Goal: Transaction & Acquisition: Book appointment/travel/reservation

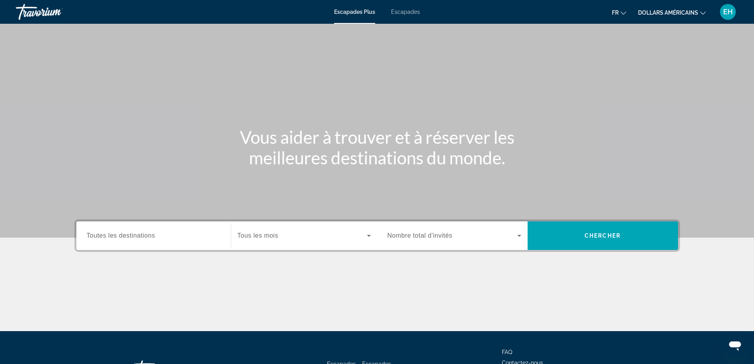
click at [207, 226] on div "Widget de recherche" at bounding box center [154, 235] width 134 height 23
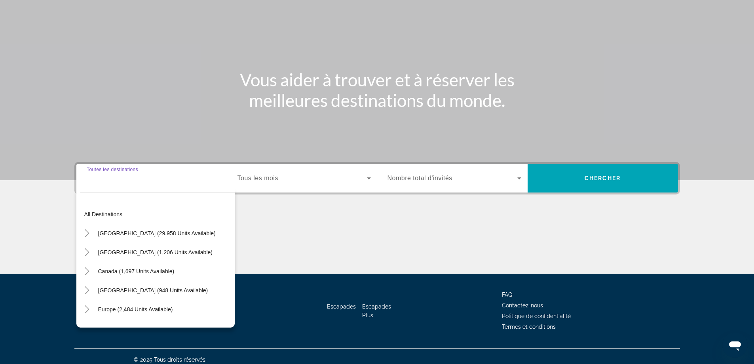
scroll to position [64, 0]
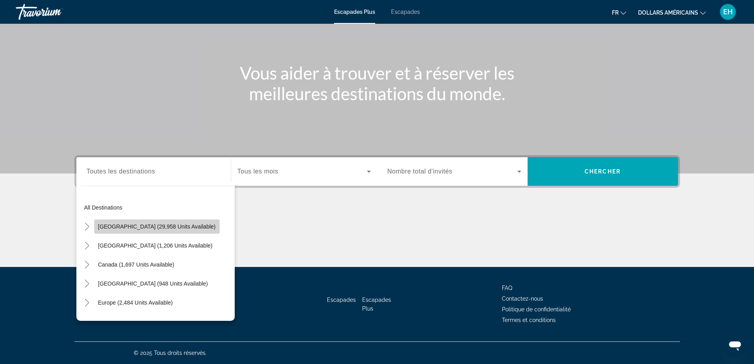
click at [175, 226] on span "[GEOGRAPHIC_DATA] (29,958 units available)" at bounding box center [157, 226] width 118 height 6
type input "**********"
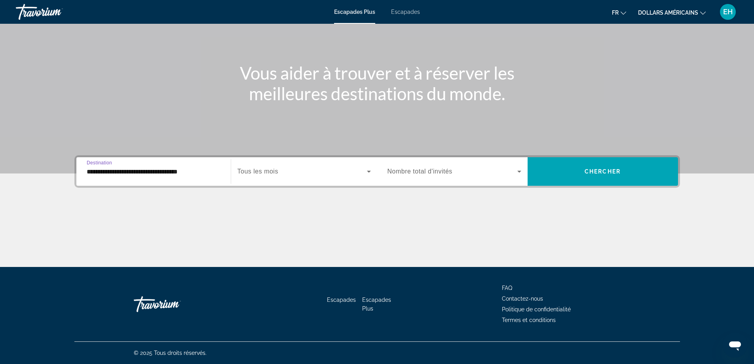
click at [317, 171] on span "Widget de recherche" at bounding box center [302, 172] width 129 height 10
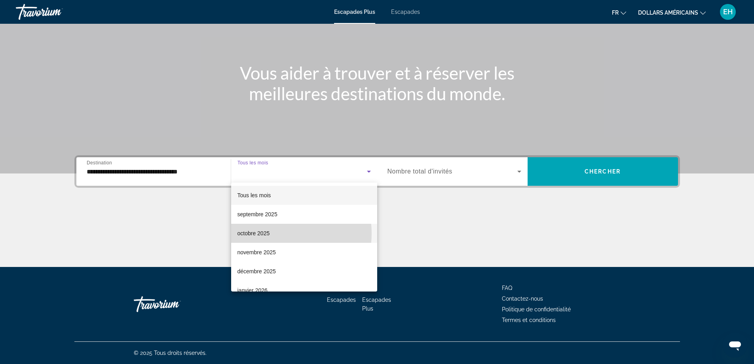
click at [279, 233] on mat-option "octobre 2025" at bounding box center [304, 233] width 146 height 19
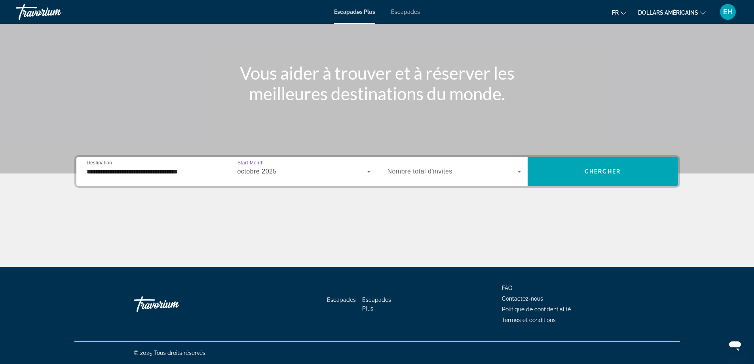
click at [473, 172] on span "Widget de recherche" at bounding box center [453, 172] width 130 height 10
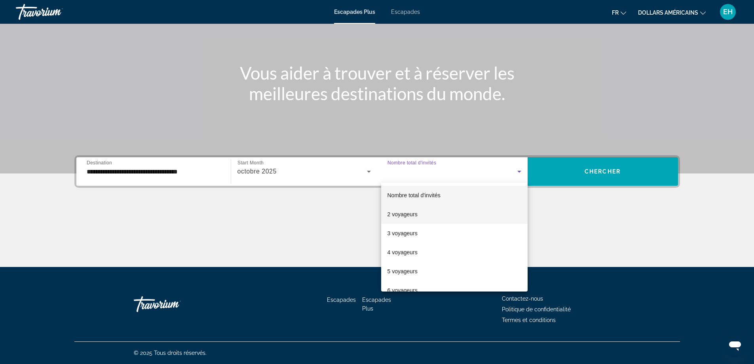
click at [432, 215] on mat-option "2 voyageurs" at bounding box center [454, 214] width 146 height 19
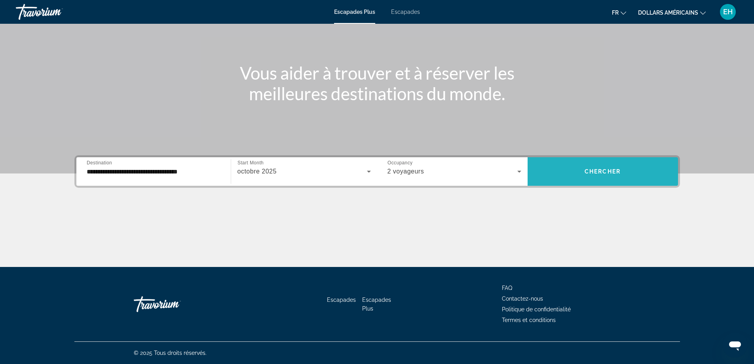
click at [614, 168] on span "Widget de recherche" at bounding box center [603, 171] width 150 height 19
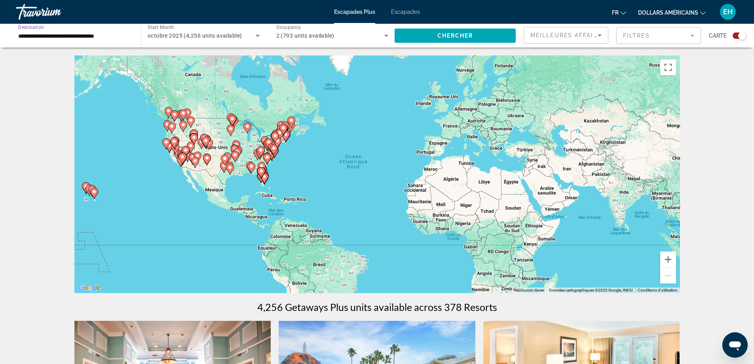
click at [118, 35] on input "**********" at bounding box center [74, 36] width 112 height 10
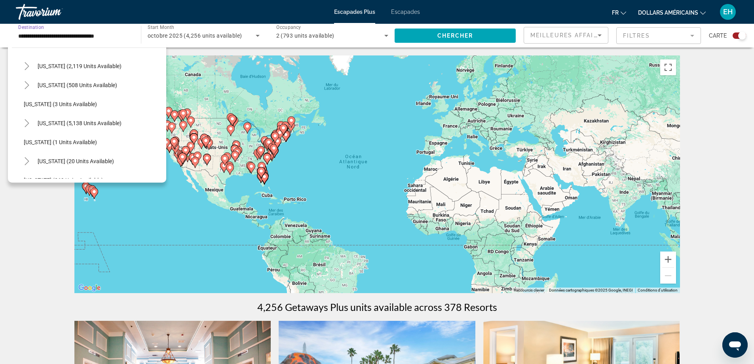
scroll to position [40, 0]
click at [84, 101] on span "Search widget" at bounding box center [80, 105] width 92 height 19
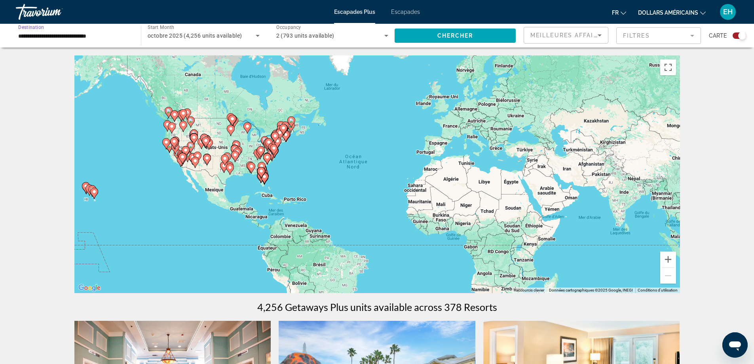
click at [114, 37] on input "**********" at bounding box center [74, 36] width 112 height 10
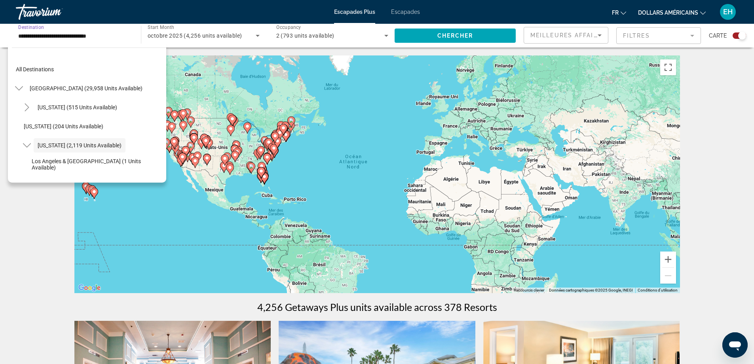
scroll to position [28, 0]
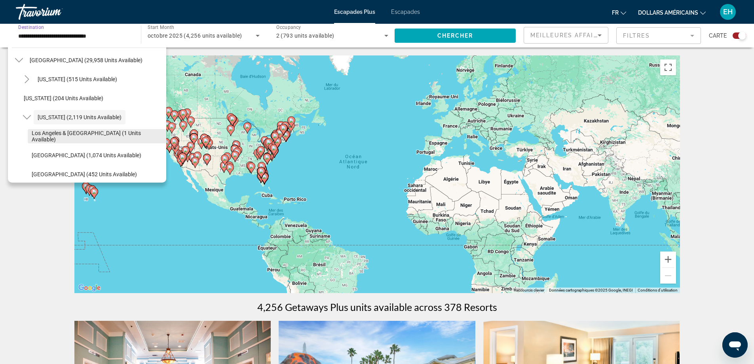
click at [88, 132] on span "Search widget" at bounding box center [97, 136] width 139 height 19
type input "**********"
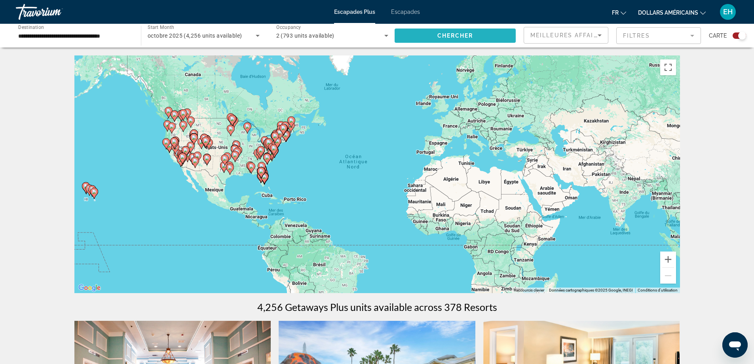
click at [428, 36] on span "Search widget" at bounding box center [455, 35] width 121 height 19
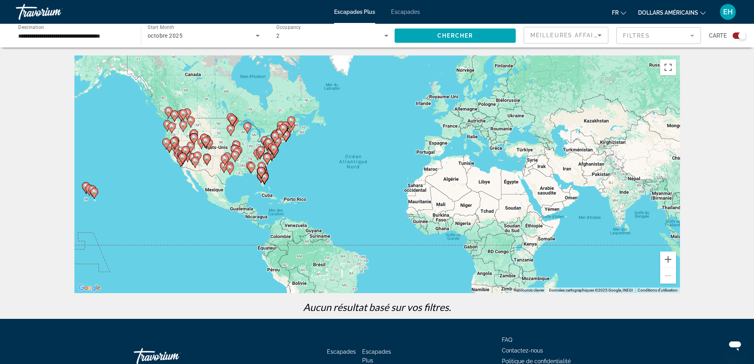
click at [400, 11] on font "Escapades" at bounding box center [405, 12] width 29 height 6
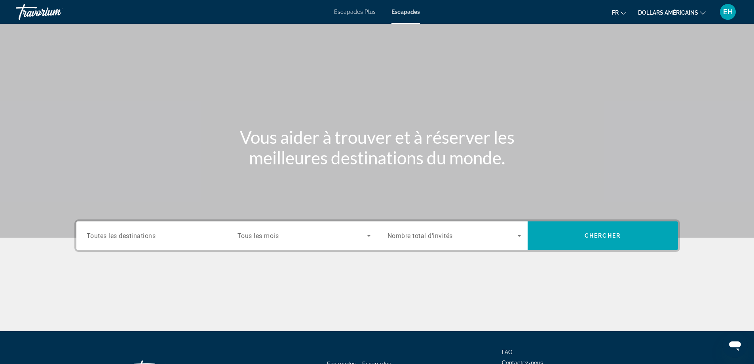
click at [175, 237] on input "Destination Toutes les destinations" at bounding box center [154, 236] width 134 height 10
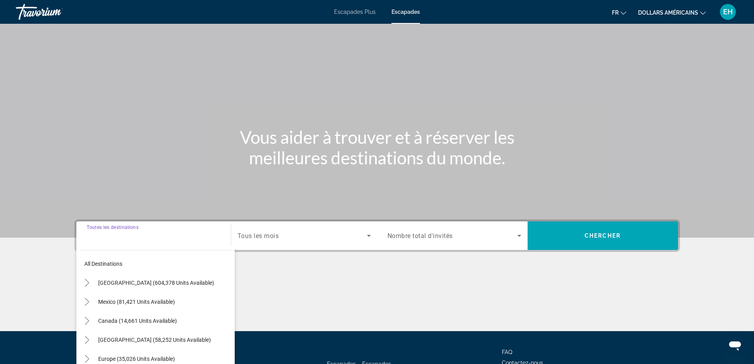
scroll to position [64, 0]
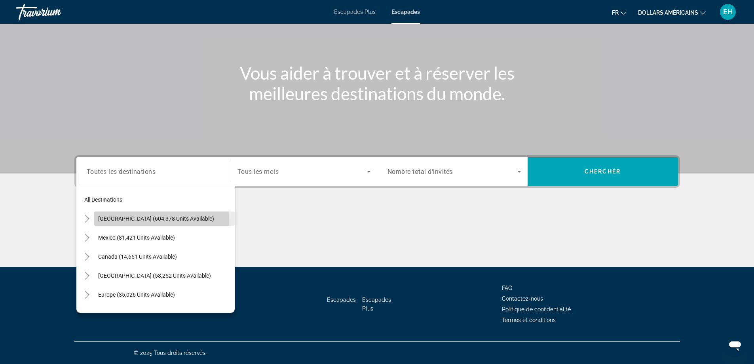
click at [129, 221] on span "[GEOGRAPHIC_DATA] (604,378 units available)" at bounding box center [156, 218] width 116 height 6
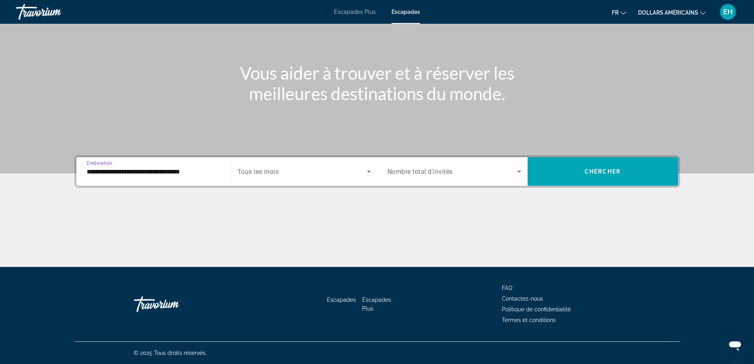
click at [219, 168] on input "**********" at bounding box center [154, 172] width 134 height 10
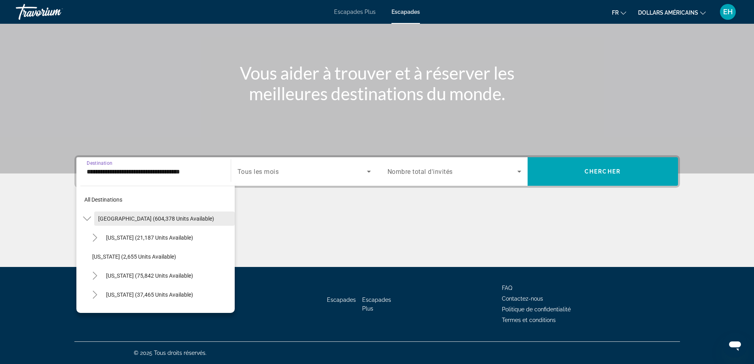
scroll to position [40, 0]
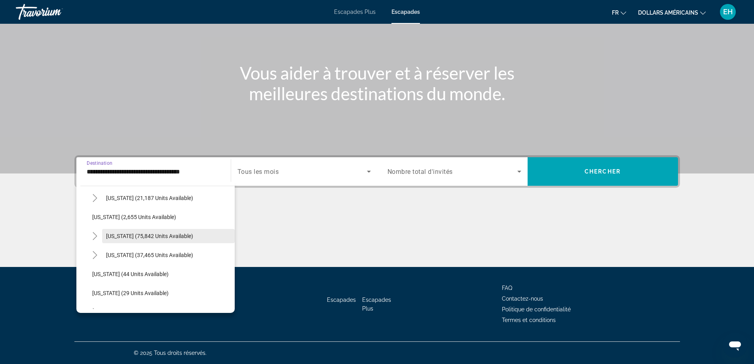
click at [158, 236] on span "[US_STATE] (75,842 units available)" at bounding box center [149, 236] width 87 height 6
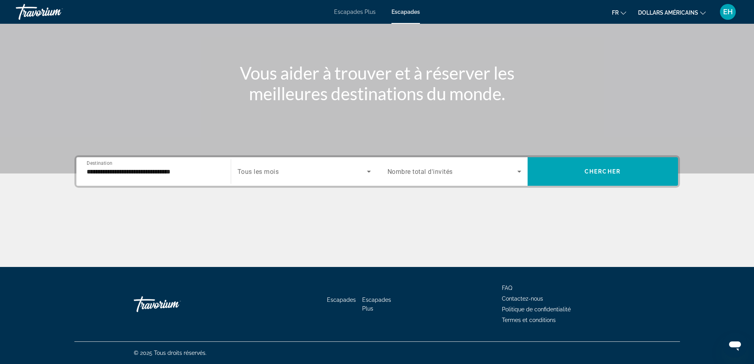
click at [201, 178] on div "**********" at bounding box center [154, 171] width 134 height 23
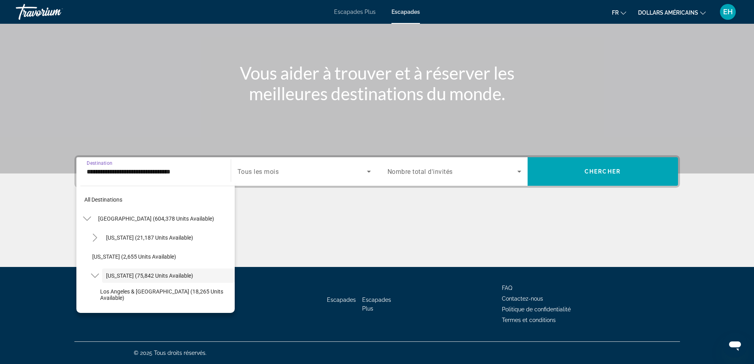
scroll to position [28, 0]
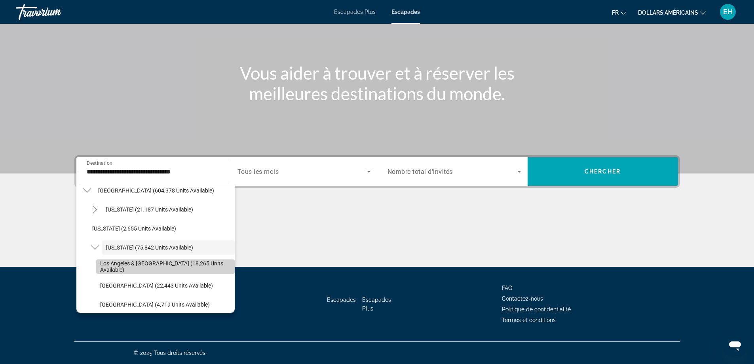
click at [165, 265] on span "Los Angeles & [GEOGRAPHIC_DATA] (18,265 units available)" at bounding box center [165, 266] width 131 height 13
type input "**********"
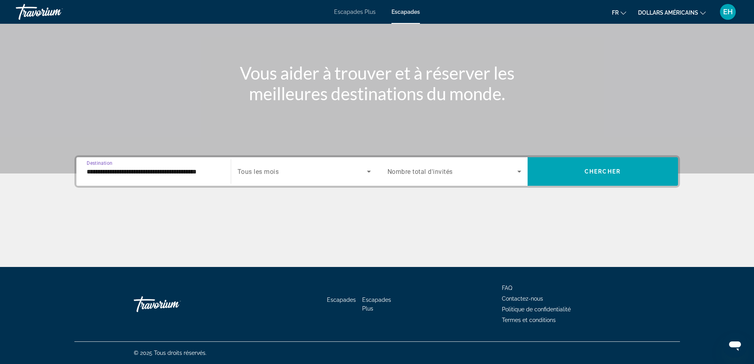
click at [295, 171] on span "Search widget" at bounding box center [302, 172] width 129 height 10
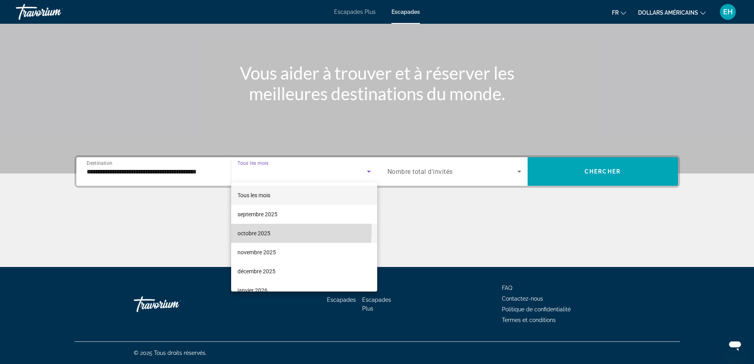
click at [265, 230] on font "octobre 2025" at bounding box center [254, 233] width 33 height 6
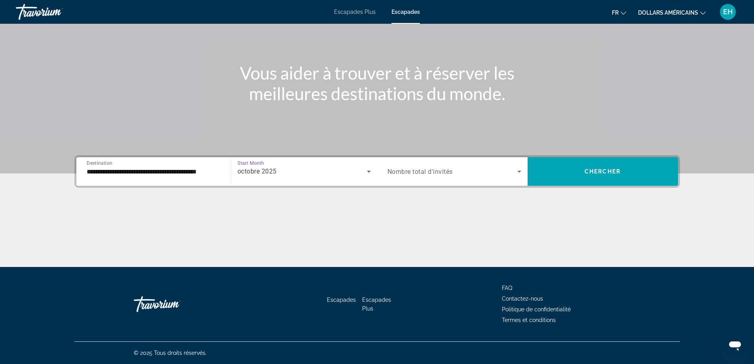
click at [427, 172] on span "Nombre total d'invités" at bounding box center [420, 172] width 65 height 8
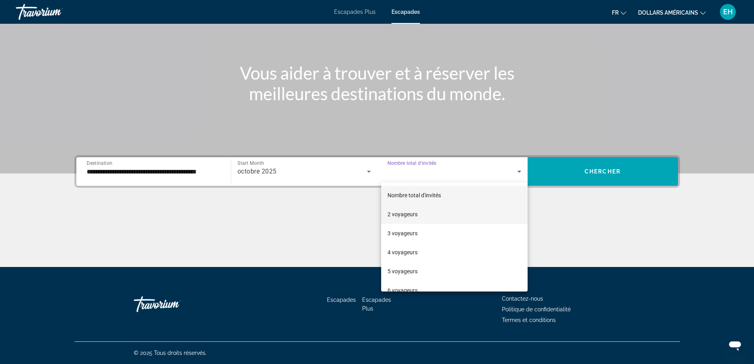
click at [402, 217] on font "2 voyageurs" at bounding box center [403, 214] width 30 height 6
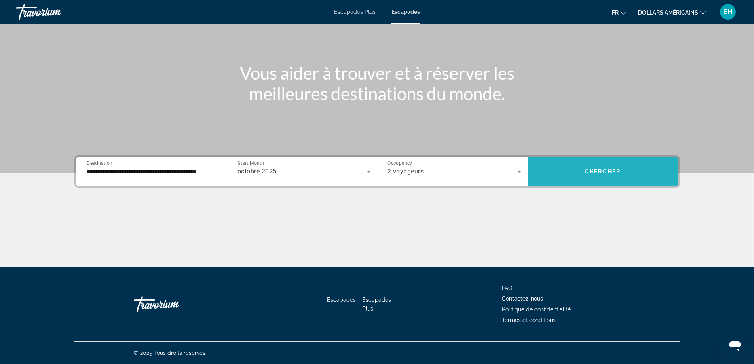
click at [599, 169] on span "Chercher" at bounding box center [603, 171] width 36 height 6
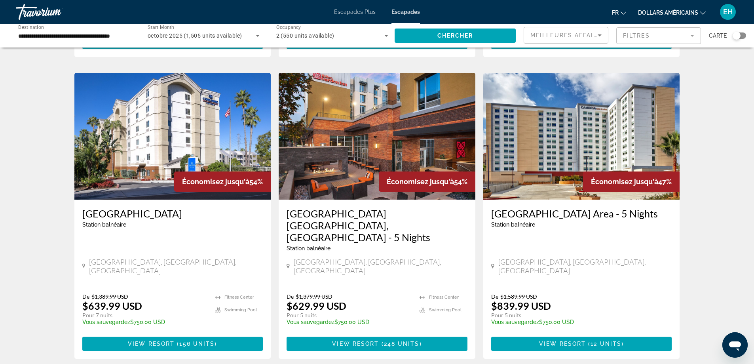
scroll to position [911, 0]
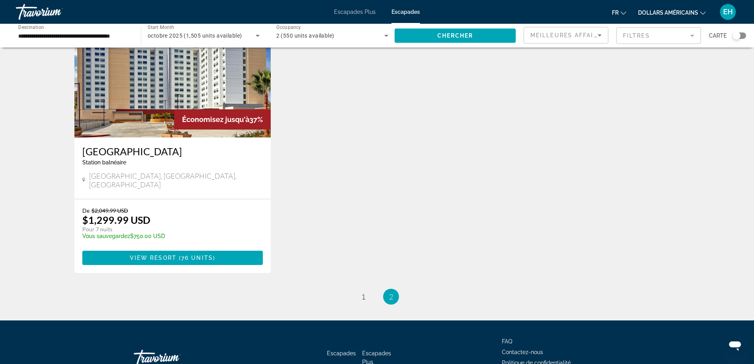
scroll to position [390, 0]
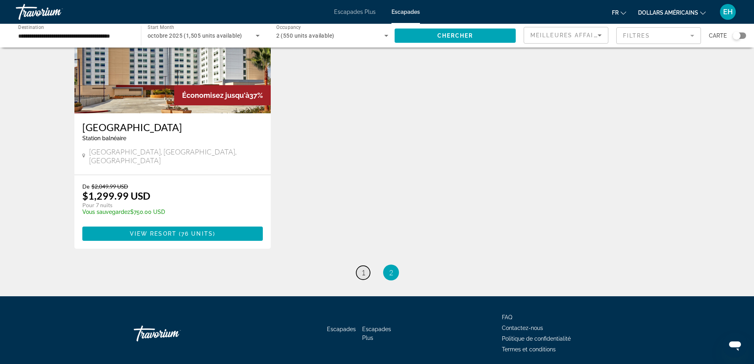
click at [361, 268] on span "1" at bounding box center [363, 272] width 4 height 9
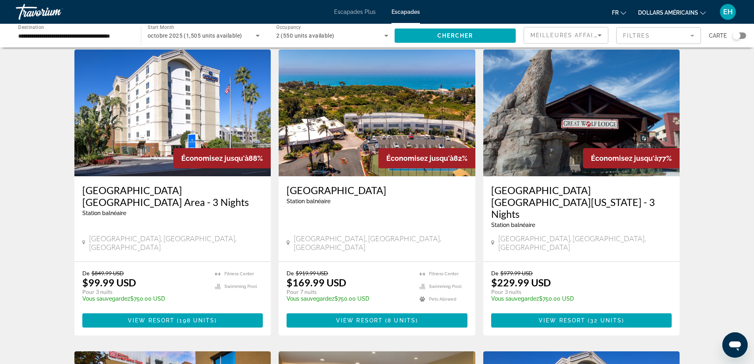
scroll to position [40, 0]
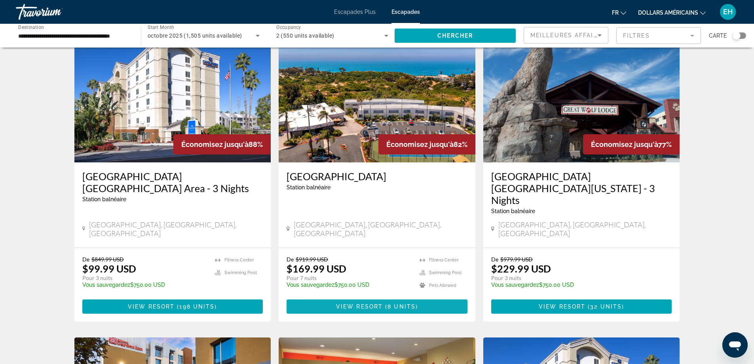
click at [363, 303] on span "View Resort" at bounding box center [359, 306] width 47 height 6
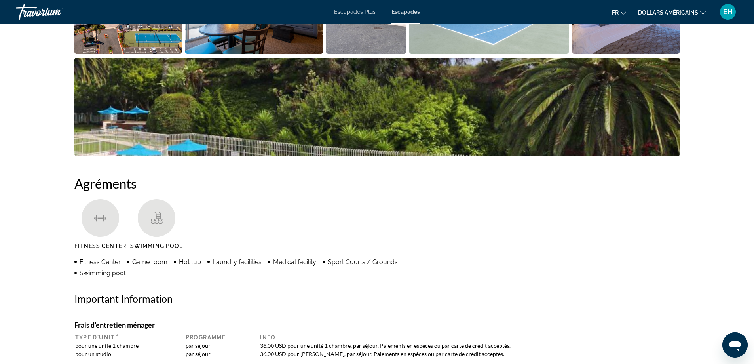
scroll to position [356, 0]
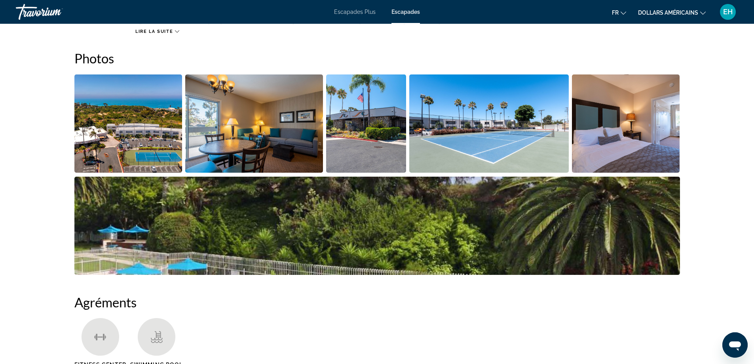
click at [114, 134] on img "Open full-screen image slider" at bounding box center [128, 123] width 108 height 98
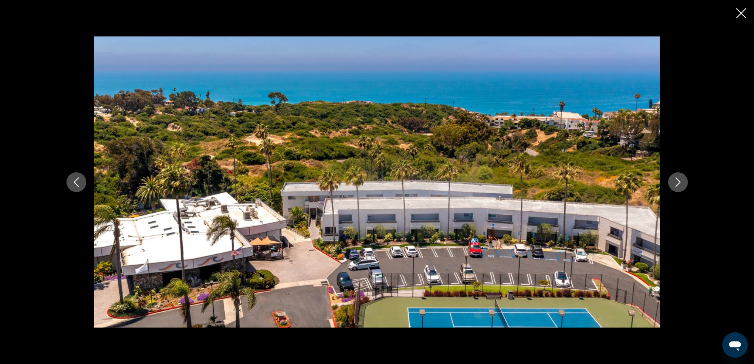
click at [680, 186] on icon "Next image" at bounding box center [678, 182] width 10 height 10
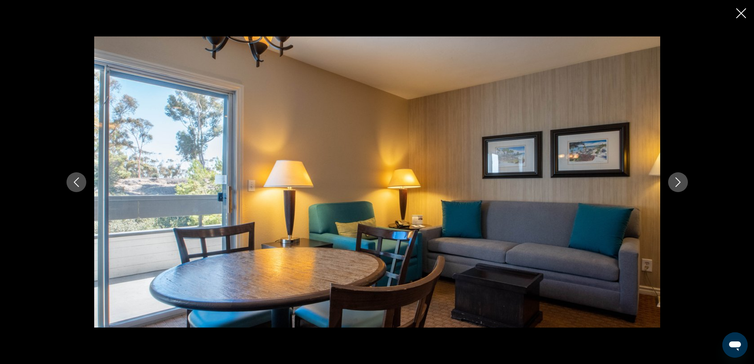
click at [679, 186] on icon "Next image" at bounding box center [678, 182] width 10 height 10
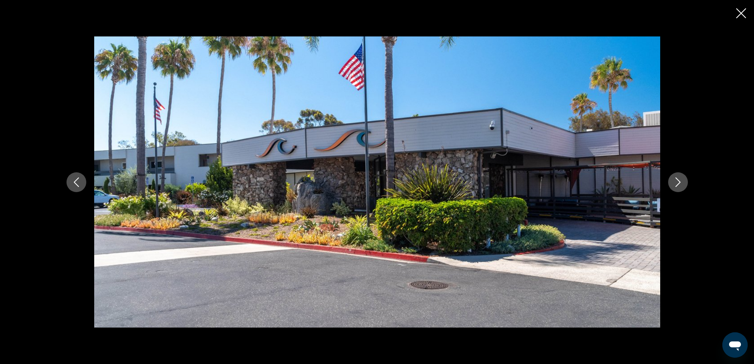
click at [681, 187] on button "Next image" at bounding box center [678, 182] width 20 height 20
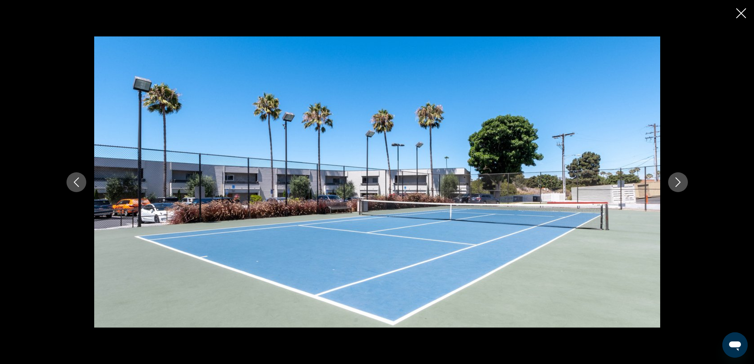
click at [681, 187] on button "Next image" at bounding box center [678, 182] width 20 height 20
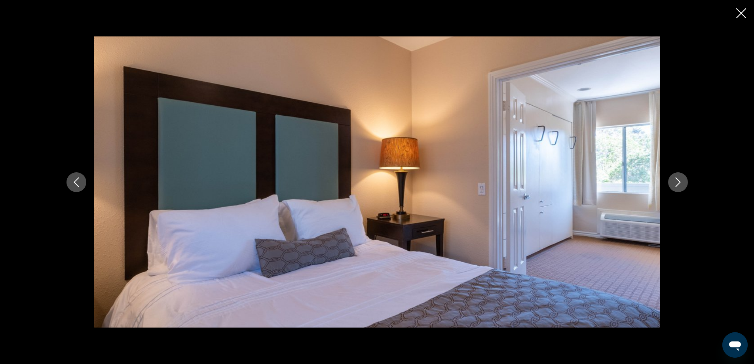
click at [681, 187] on button "Next image" at bounding box center [678, 182] width 20 height 20
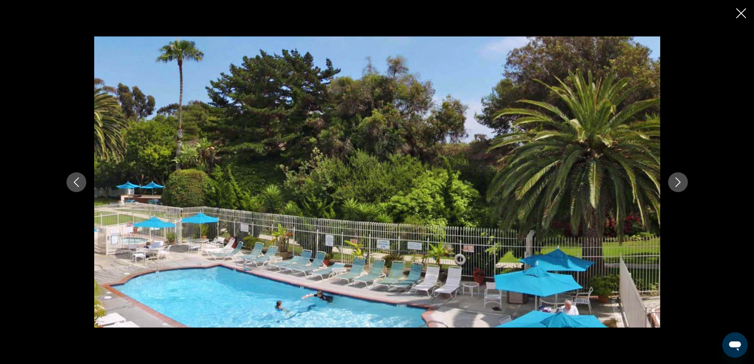
click at [682, 187] on button "Next image" at bounding box center [678, 182] width 20 height 20
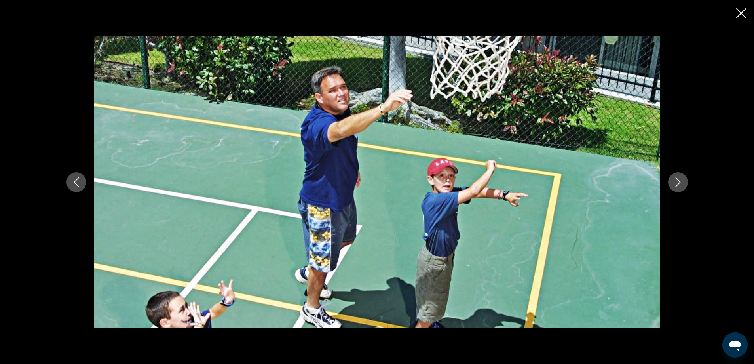
click at [679, 182] on icon "Next image" at bounding box center [678, 182] width 10 height 10
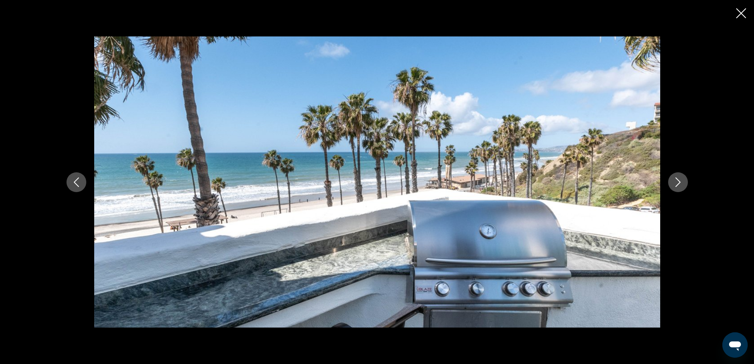
click at [679, 182] on icon "Next image" at bounding box center [678, 182] width 10 height 10
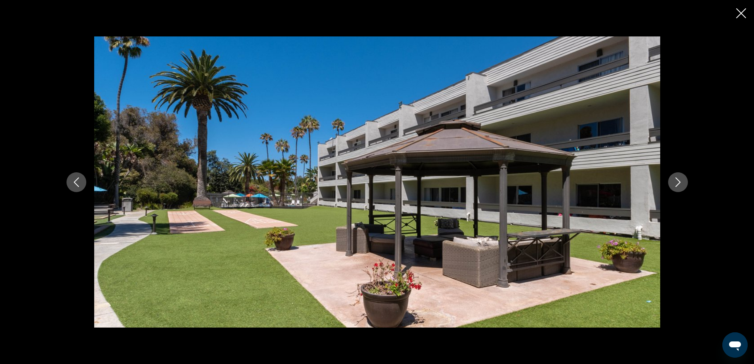
click at [679, 182] on icon "Next image" at bounding box center [678, 182] width 10 height 10
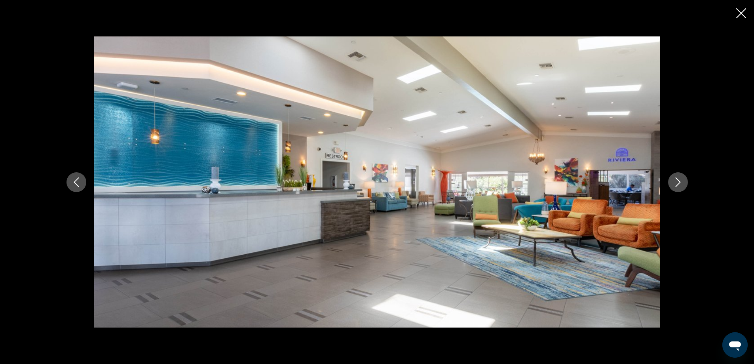
click at [679, 182] on icon "Next image" at bounding box center [678, 182] width 10 height 10
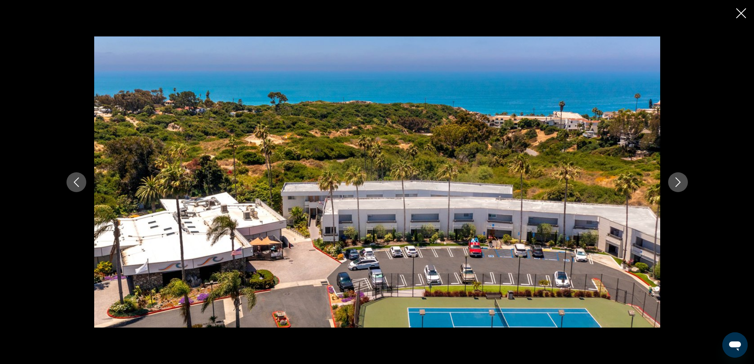
click at [679, 182] on icon "Next image" at bounding box center [678, 182] width 10 height 10
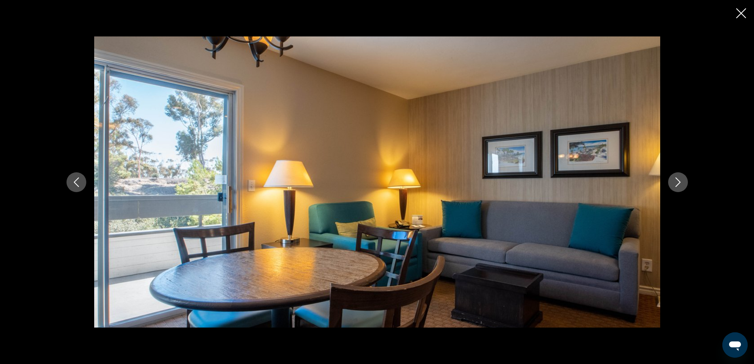
click at [679, 182] on icon "Next image" at bounding box center [678, 182] width 10 height 10
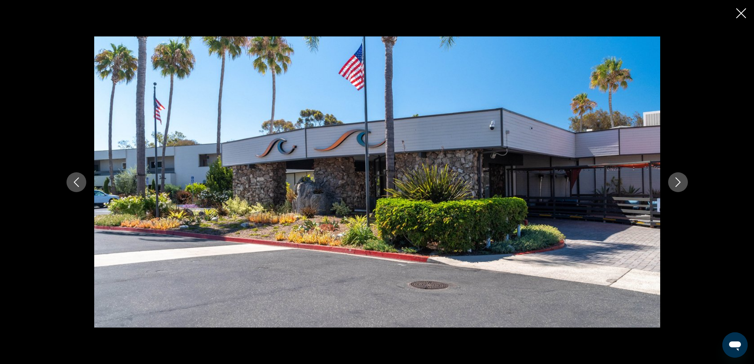
click at [744, 12] on icon "Close slideshow" at bounding box center [741, 13] width 10 height 10
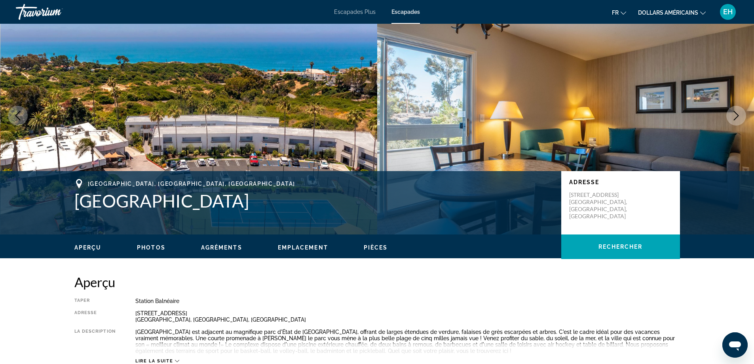
scroll to position [0, 0]
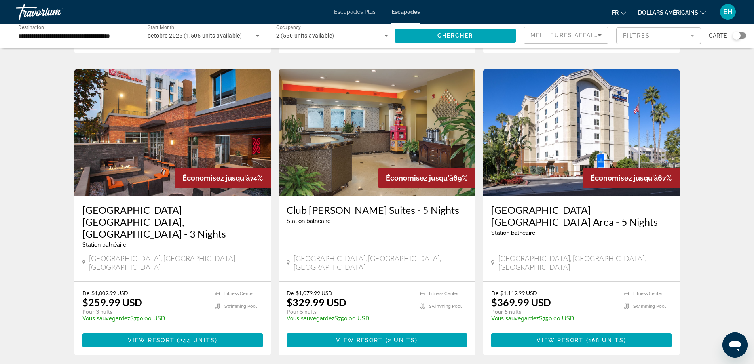
scroll to position [317, 0]
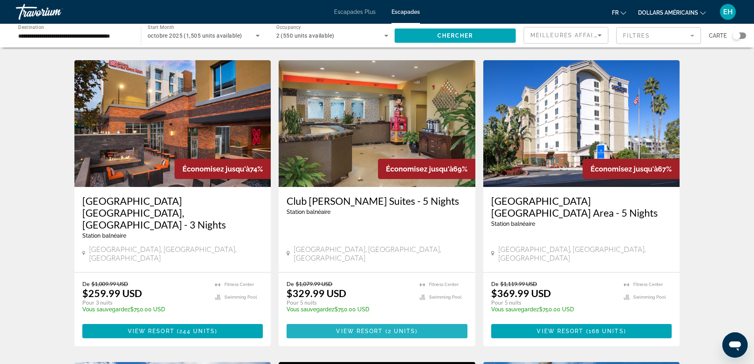
click at [370, 328] on span "View Resort" at bounding box center [359, 331] width 47 height 6
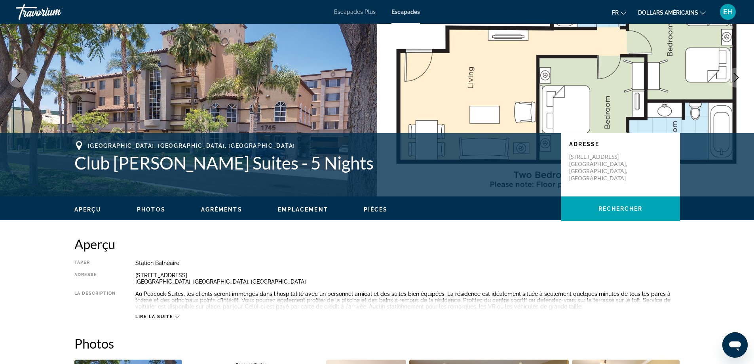
scroll to position [79, 0]
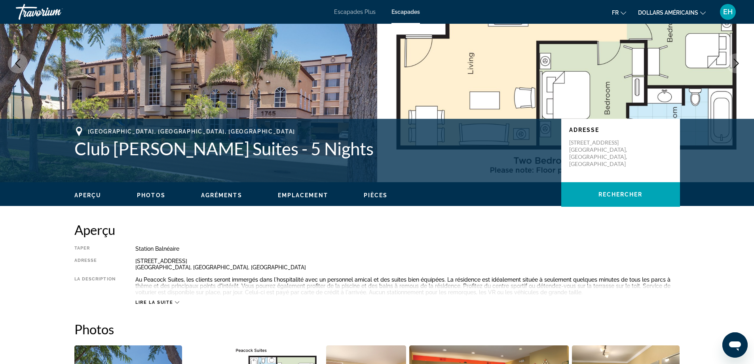
click at [560, 77] on img "Contenu principal" at bounding box center [565, 64] width 377 height 238
click at [735, 60] on icon "Next image" at bounding box center [736, 64] width 5 height 10
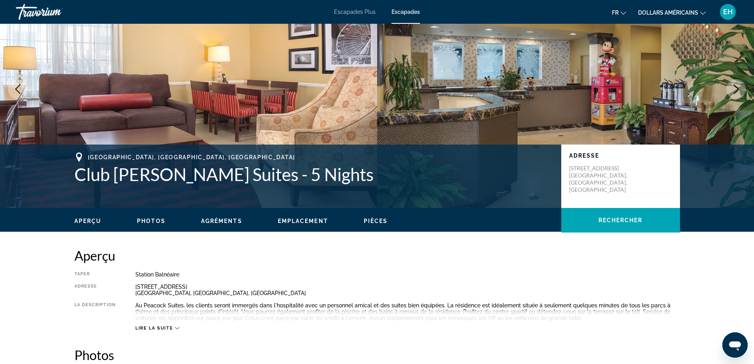
scroll to position [0, 0]
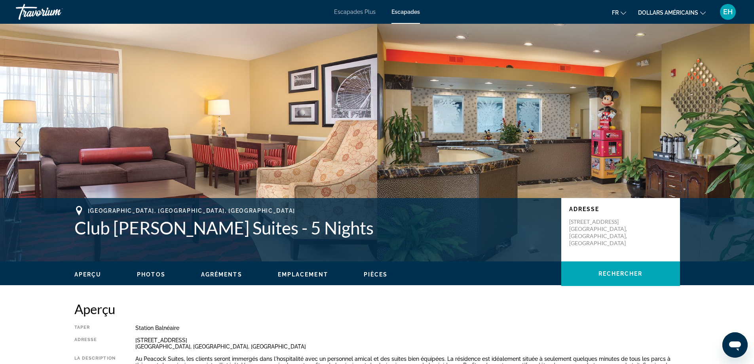
click at [288, 139] on img "Contenu principal" at bounding box center [188, 143] width 377 height 238
click at [738, 142] on icon "Next image" at bounding box center [736, 143] width 5 height 10
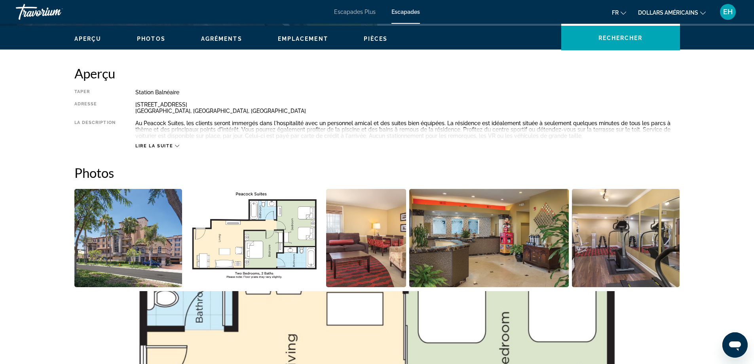
scroll to position [317, 0]
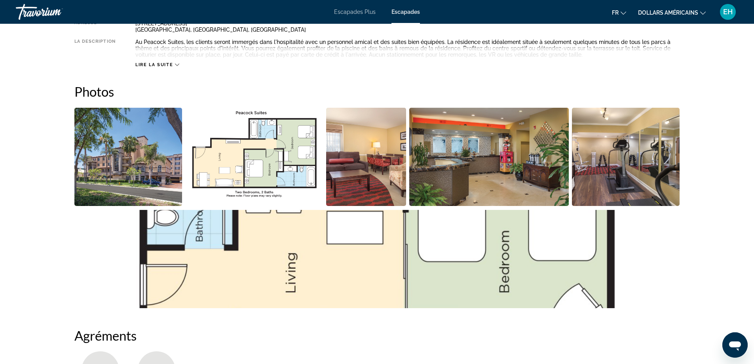
click at [158, 170] on img "Open full-screen image slider" at bounding box center [128, 157] width 108 height 98
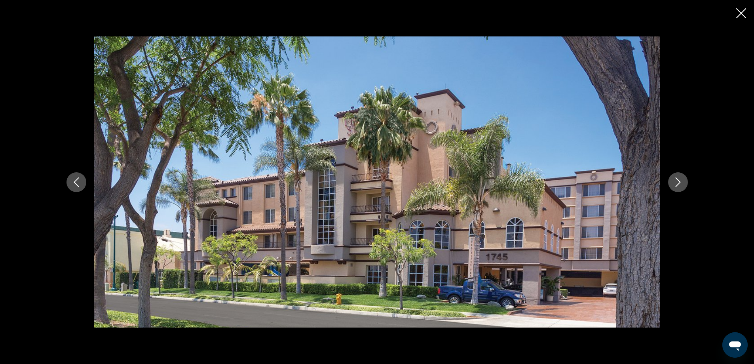
click at [679, 182] on icon "Next image" at bounding box center [678, 182] width 10 height 10
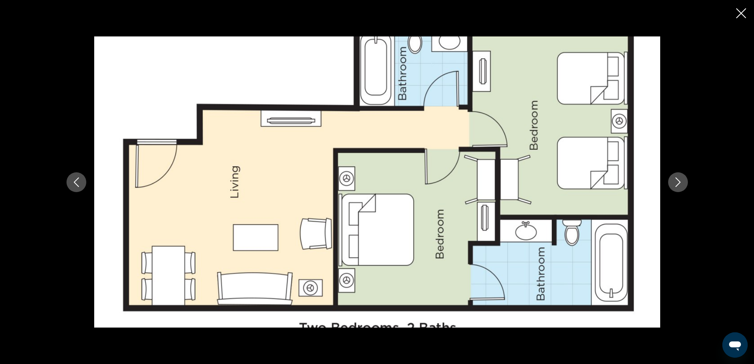
click at [679, 182] on icon "Next image" at bounding box center [678, 182] width 10 height 10
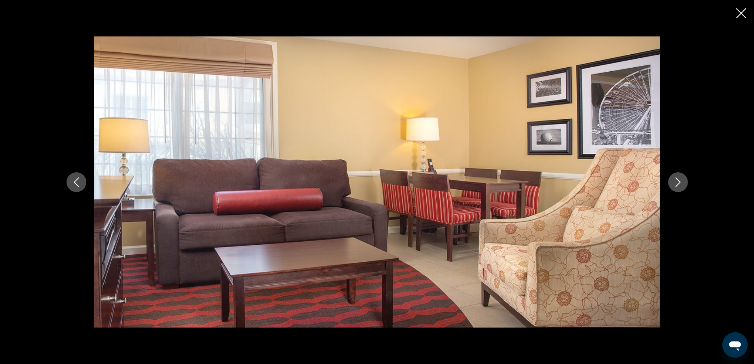
click at [679, 181] on icon "Next image" at bounding box center [678, 182] width 10 height 10
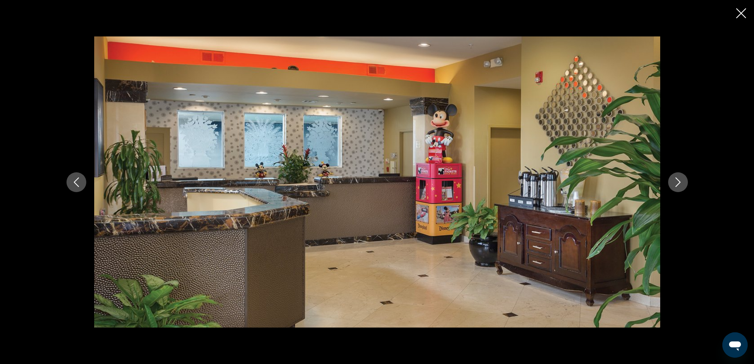
click at [679, 181] on icon "Next image" at bounding box center [678, 182] width 10 height 10
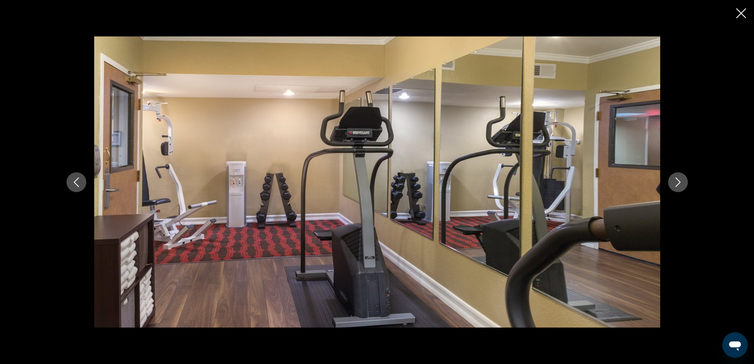
click at [680, 181] on icon "Next image" at bounding box center [677, 182] width 5 height 10
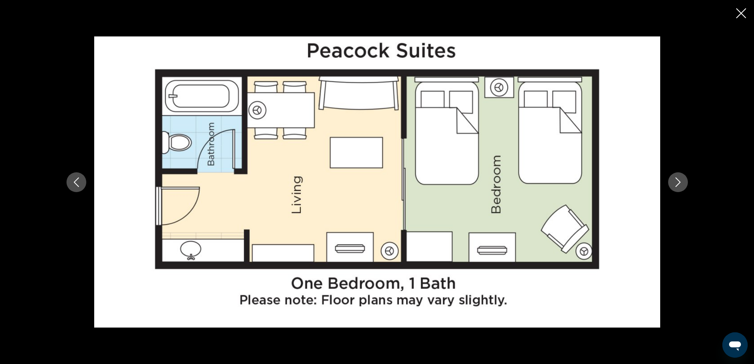
click at [680, 181] on icon "Next image" at bounding box center [677, 182] width 5 height 10
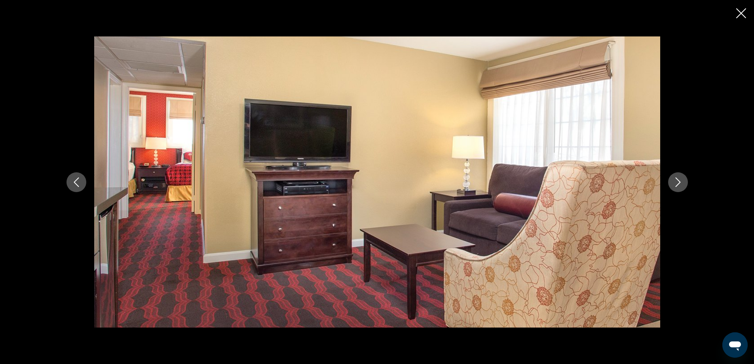
click at [680, 181] on icon "Next image" at bounding box center [678, 182] width 10 height 10
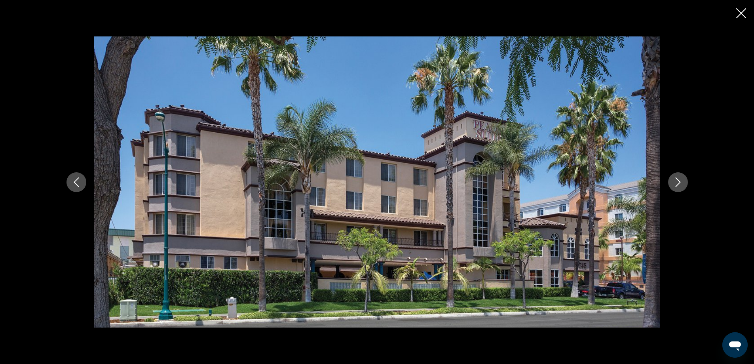
click at [680, 181] on icon "Next image" at bounding box center [678, 182] width 10 height 10
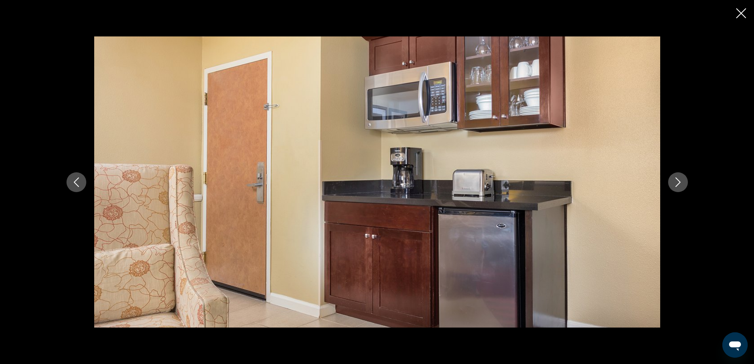
click at [680, 181] on icon "Next image" at bounding box center [678, 182] width 10 height 10
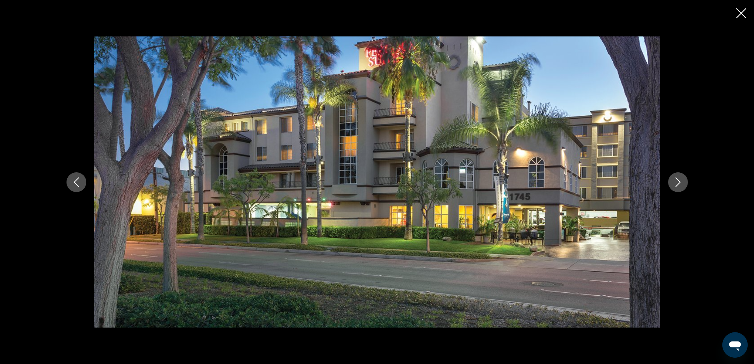
click at [680, 181] on icon "Next image" at bounding box center [678, 182] width 10 height 10
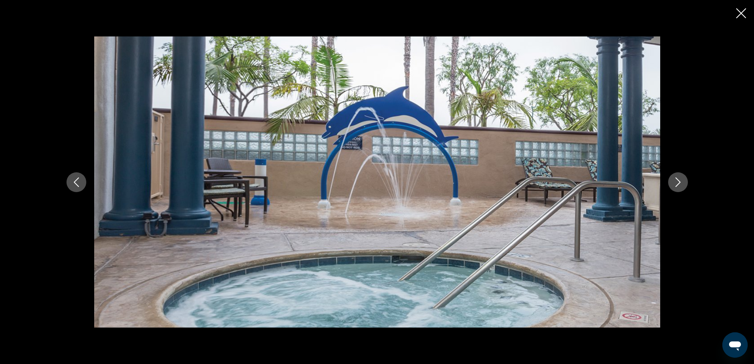
click at [680, 181] on icon "Next image" at bounding box center [678, 182] width 10 height 10
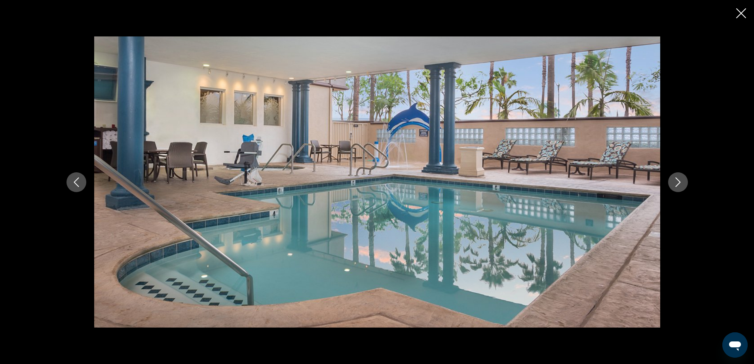
click at [681, 182] on icon "Next image" at bounding box center [678, 182] width 10 height 10
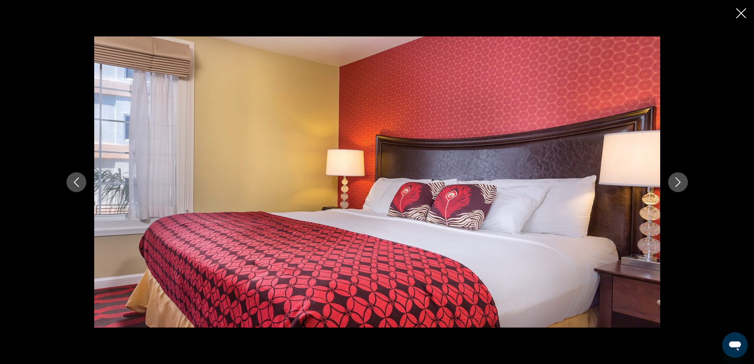
click at [681, 182] on icon "Next image" at bounding box center [678, 182] width 10 height 10
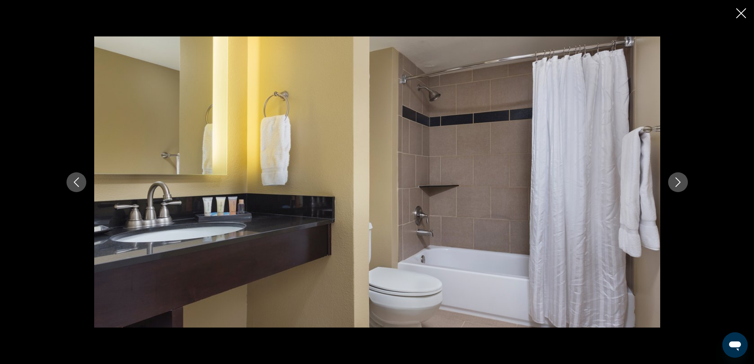
click at [681, 182] on icon "Next image" at bounding box center [678, 182] width 10 height 10
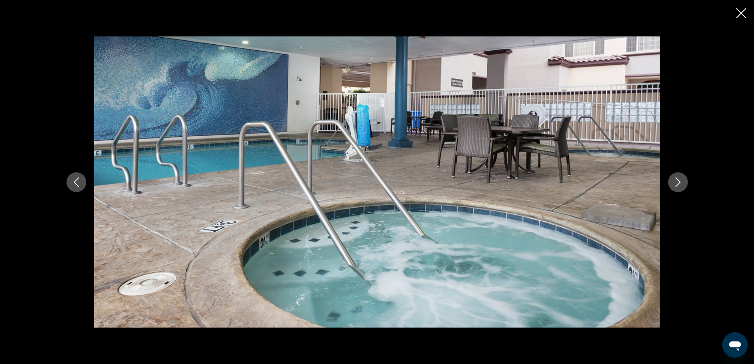
click at [681, 182] on icon "Next image" at bounding box center [678, 182] width 10 height 10
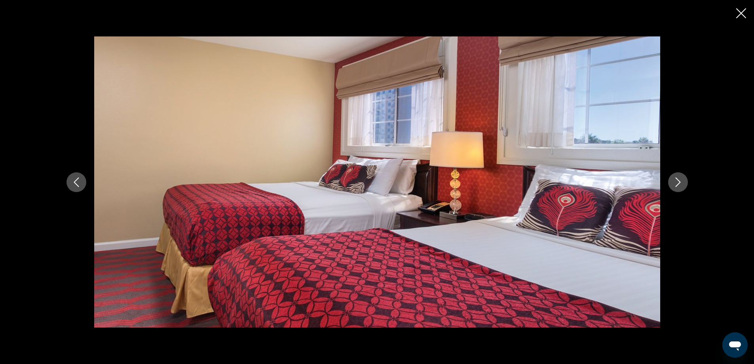
click at [681, 182] on icon "Next image" at bounding box center [678, 182] width 10 height 10
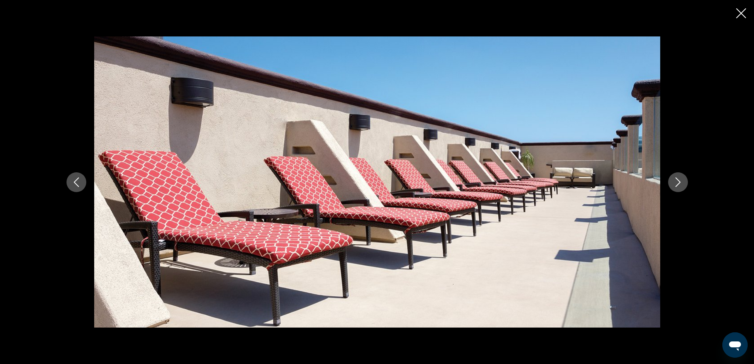
click at [683, 179] on button "Next image" at bounding box center [678, 182] width 20 height 20
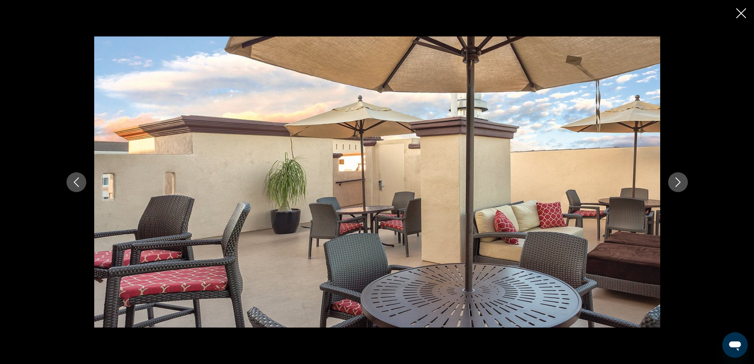
click at [683, 179] on button "Next image" at bounding box center [678, 182] width 20 height 20
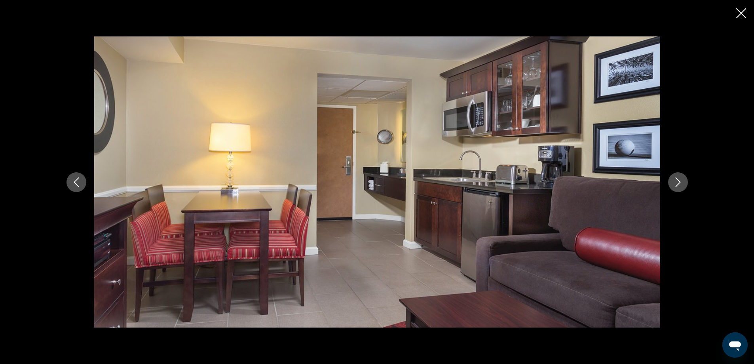
click at [683, 179] on button "Next image" at bounding box center [678, 182] width 20 height 20
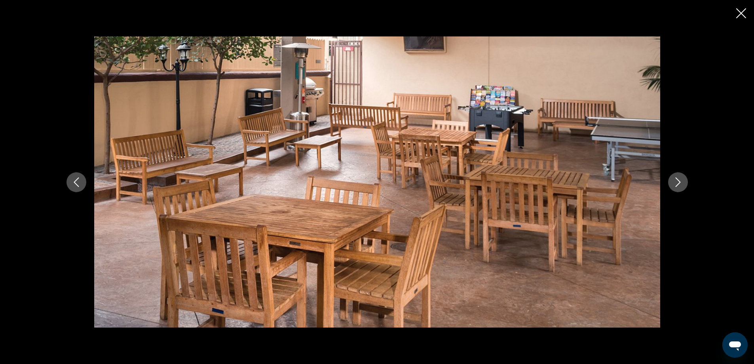
click at [683, 179] on button "Next image" at bounding box center [678, 182] width 20 height 20
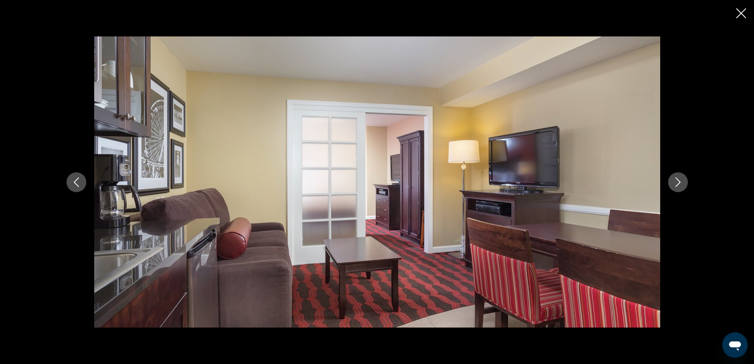
click at [684, 179] on button "Next image" at bounding box center [678, 182] width 20 height 20
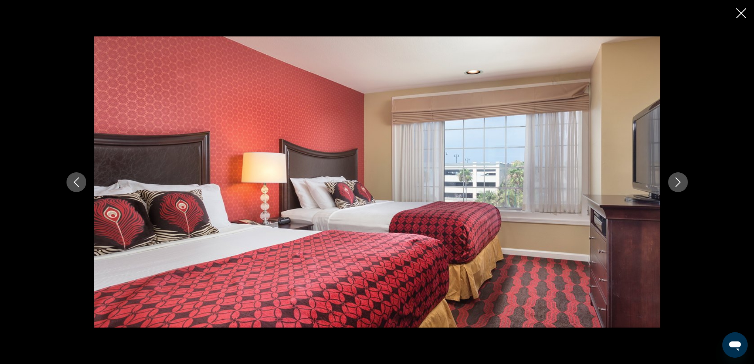
click at [684, 179] on button "Next image" at bounding box center [678, 182] width 20 height 20
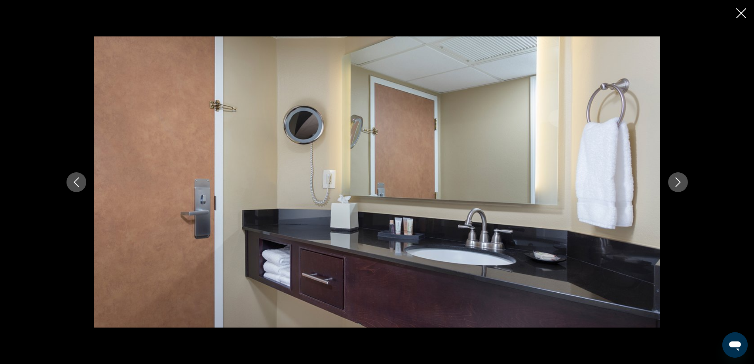
click at [684, 179] on button "Next image" at bounding box center [678, 182] width 20 height 20
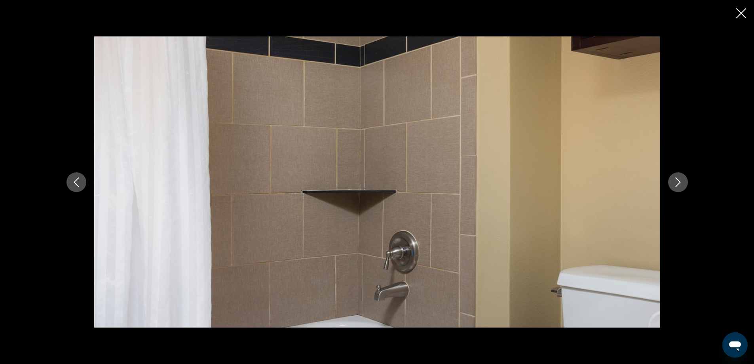
click at [684, 179] on button "Next image" at bounding box center [678, 182] width 20 height 20
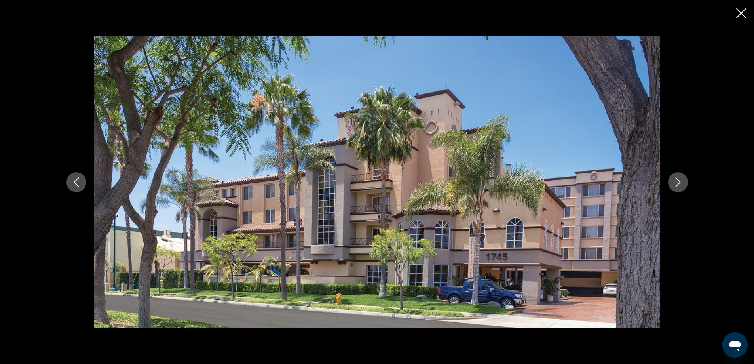
drag, startPoint x: 739, startPoint y: 11, endPoint x: 731, endPoint y: 22, distance: 13.5
click at [739, 11] on icon "Close slideshow" at bounding box center [741, 13] width 10 height 10
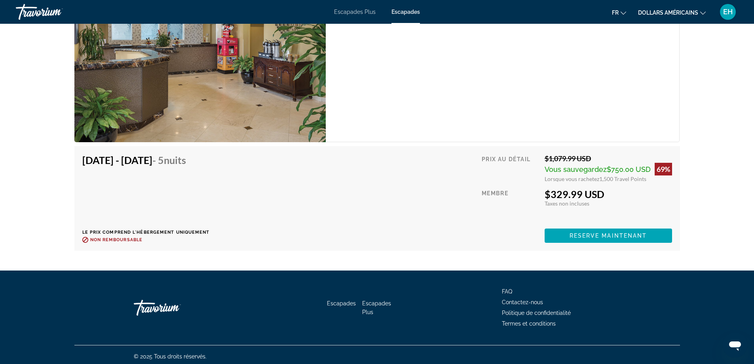
scroll to position [1414, 0]
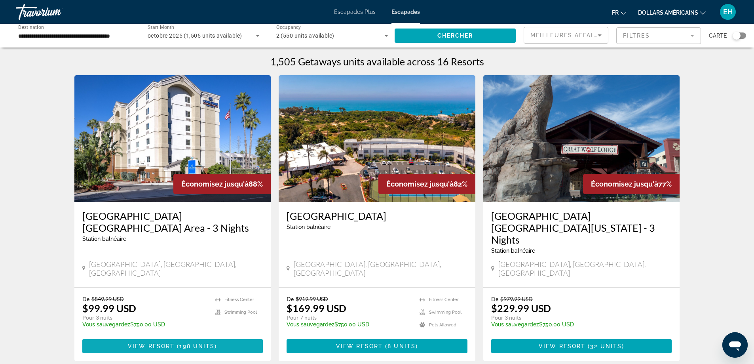
click at [160, 343] on span "View Resort" at bounding box center [151, 346] width 47 height 6
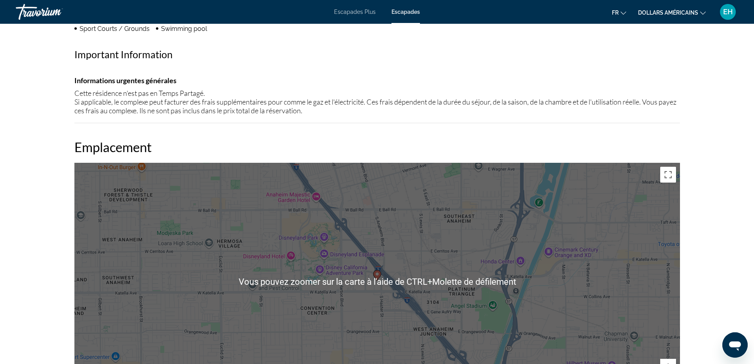
scroll to position [594, 0]
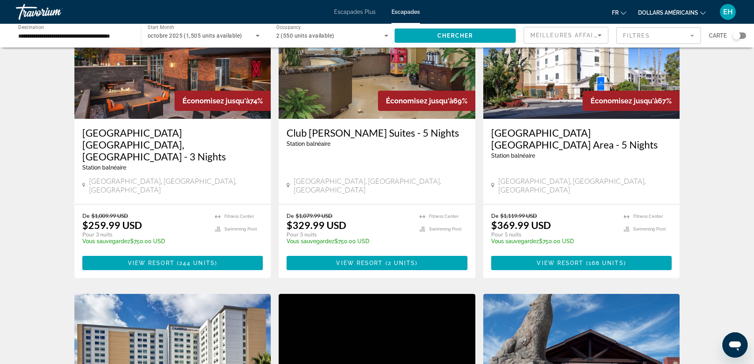
scroll to position [396, 0]
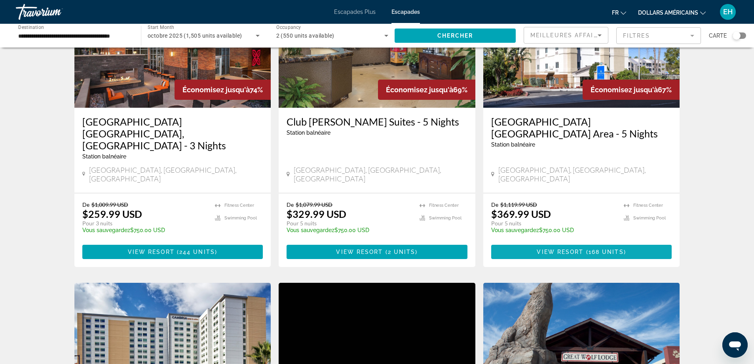
click at [597, 249] on span "168 units" at bounding box center [606, 252] width 35 height 6
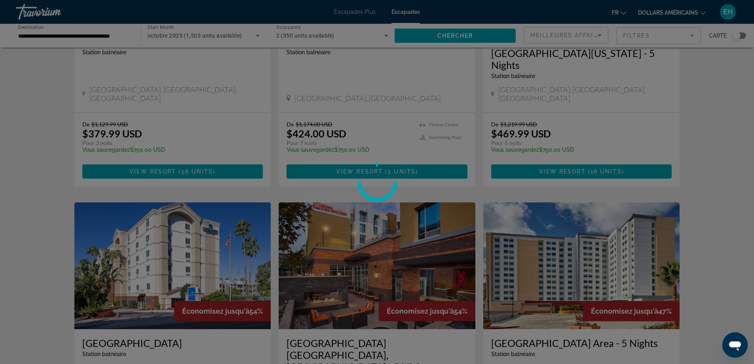
scroll to position [792, 0]
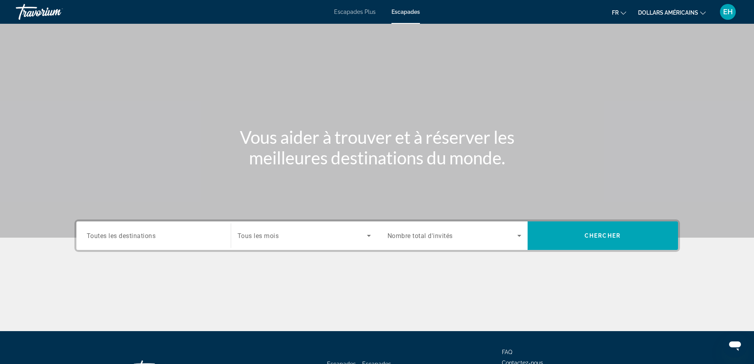
click at [152, 230] on div "Search widget" at bounding box center [154, 235] width 134 height 23
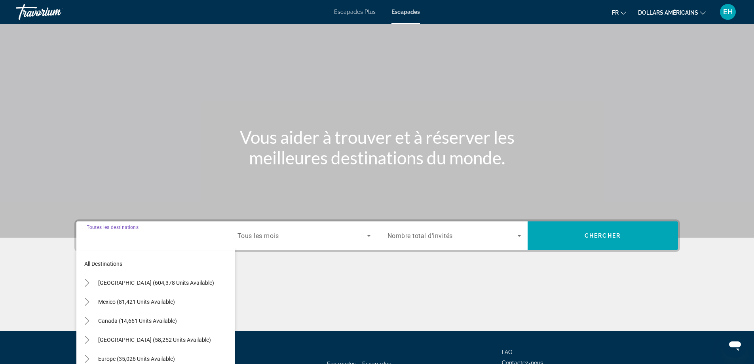
scroll to position [64, 0]
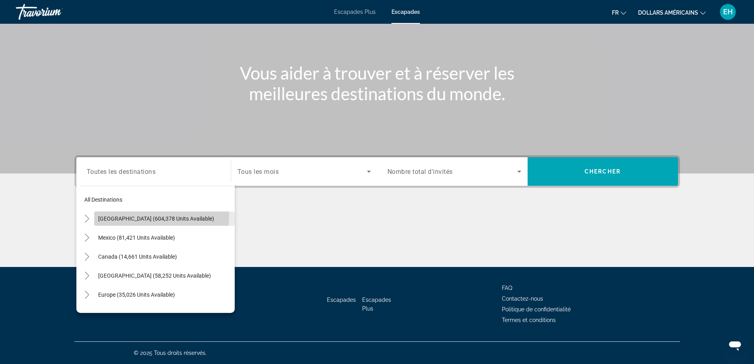
click at [127, 215] on span "Search widget" at bounding box center [164, 218] width 141 height 19
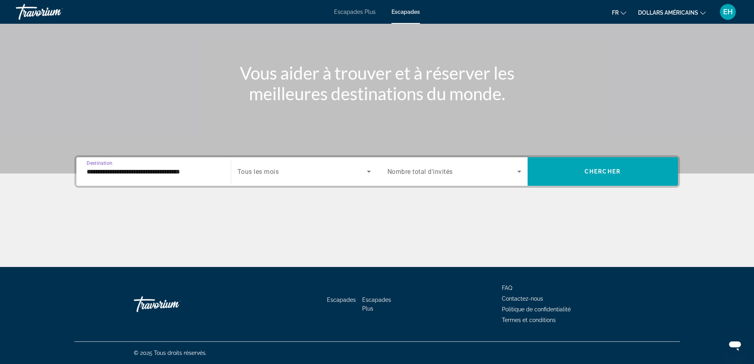
click at [138, 171] on input "**********" at bounding box center [154, 172] width 134 height 10
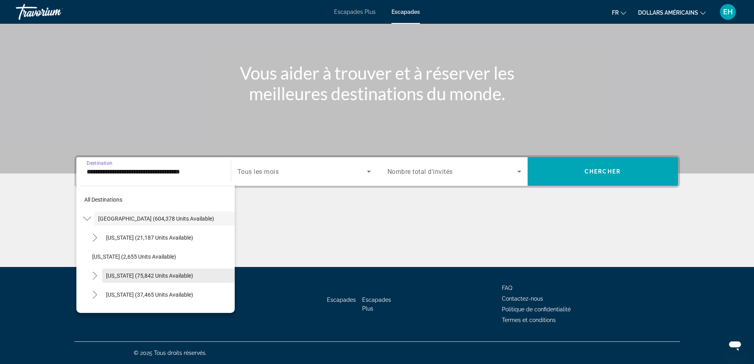
click at [124, 278] on span "[US_STATE] (75,842 units available)" at bounding box center [149, 275] width 87 height 6
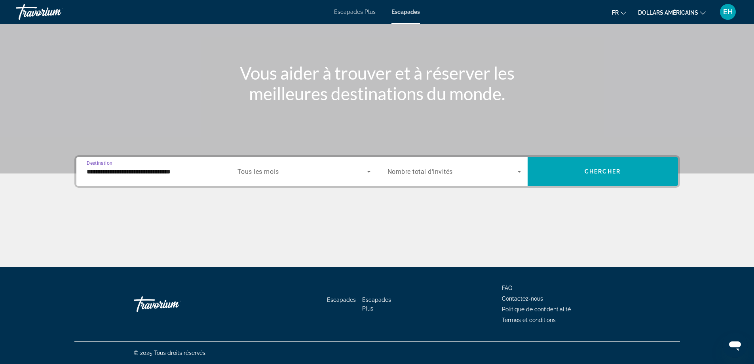
click at [185, 171] on input "**********" at bounding box center [154, 172] width 134 height 10
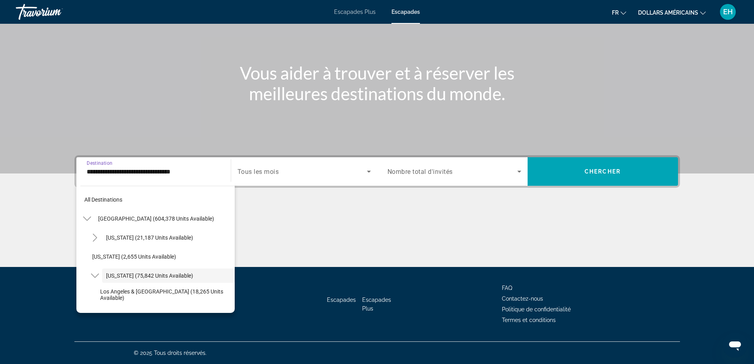
scroll to position [28, 0]
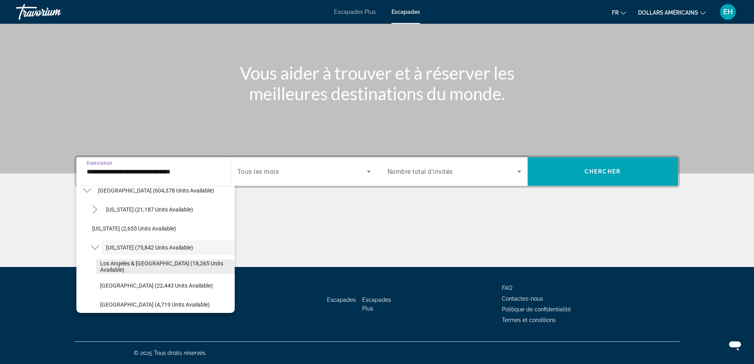
click at [167, 269] on span "Los Angeles & [GEOGRAPHIC_DATA] (18,265 units available)" at bounding box center [165, 266] width 131 height 13
type input "**********"
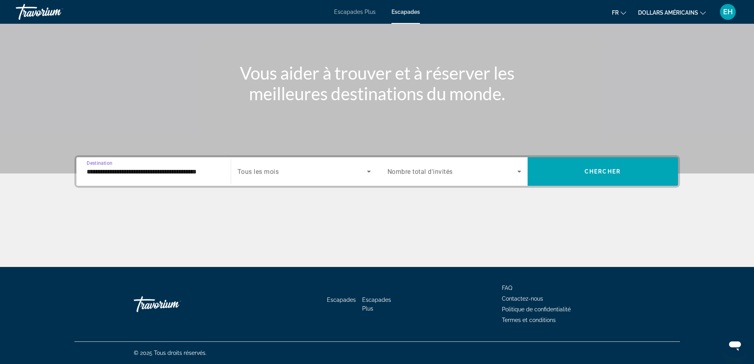
click at [297, 173] on span "Search widget" at bounding box center [302, 172] width 129 height 10
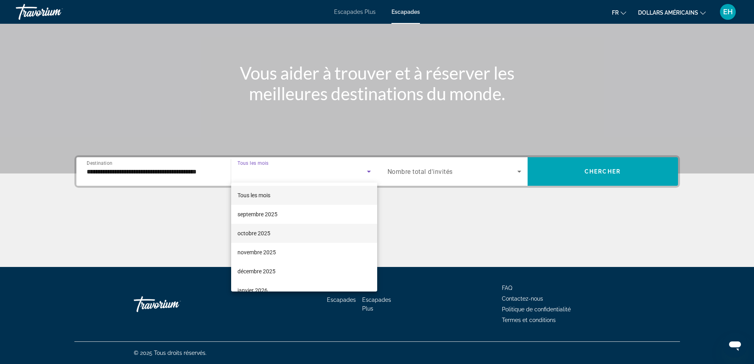
click at [272, 233] on mat-option "octobre 2025" at bounding box center [304, 233] width 146 height 19
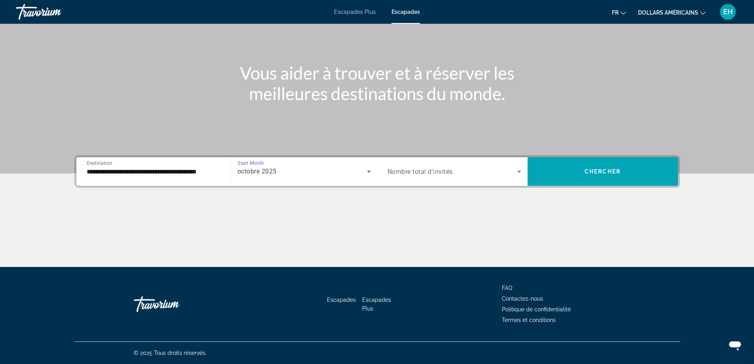
click at [435, 173] on span "Nombre total d'invités" at bounding box center [420, 172] width 65 height 8
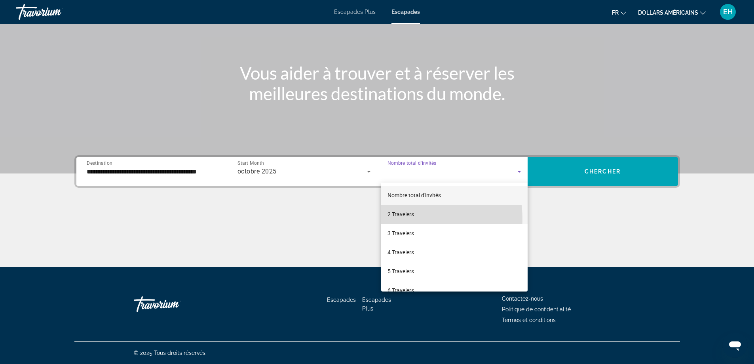
click at [408, 219] on mat-option "2 Travelers" at bounding box center [454, 214] width 146 height 19
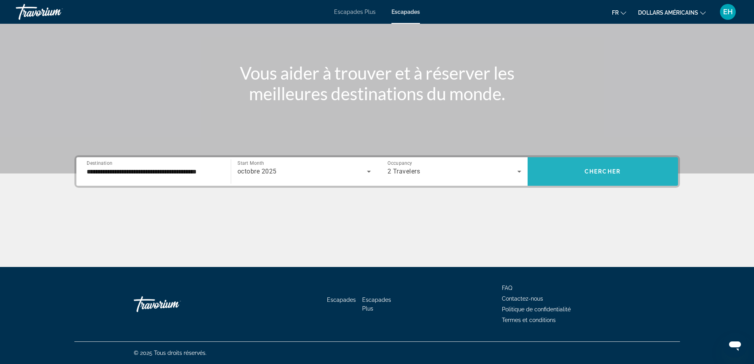
click at [624, 168] on span "Search widget" at bounding box center [603, 171] width 150 height 19
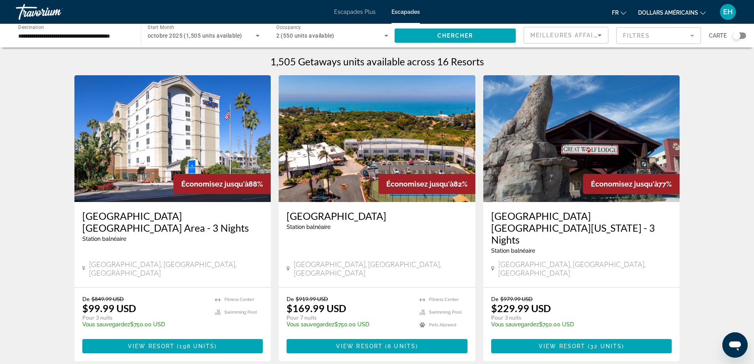
click at [327, 219] on h3 "[GEOGRAPHIC_DATA]" at bounding box center [377, 216] width 181 height 12
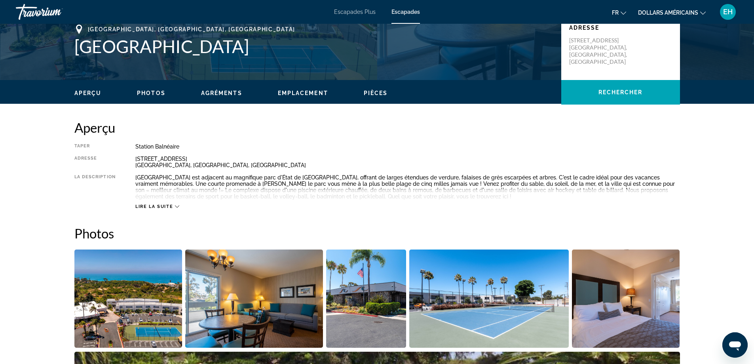
scroll to position [158, 0]
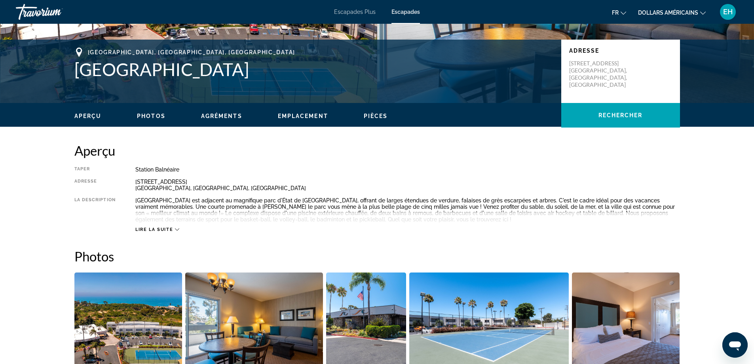
click at [178, 229] on icon "Contenu principal" at bounding box center [177, 229] width 4 height 4
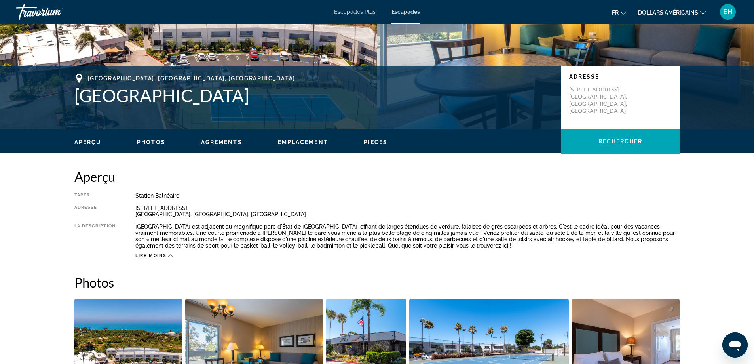
scroll to position [119, 0]
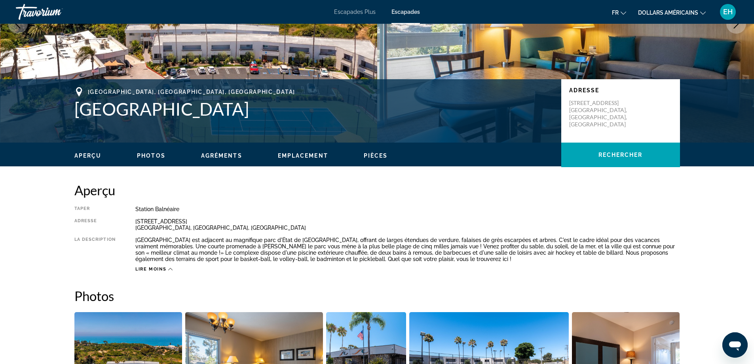
click at [148, 154] on span "Photos" at bounding box center [151, 155] width 29 height 6
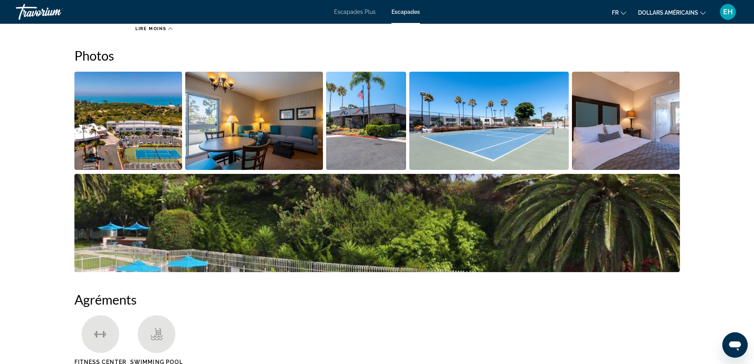
scroll to position [161, 0]
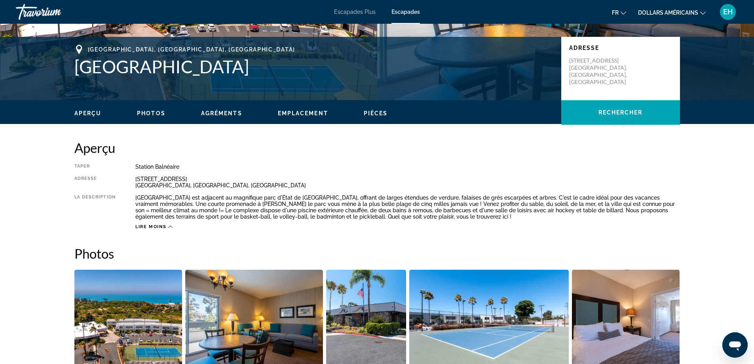
click at [301, 115] on span "Emplacement" at bounding box center [303, 113] width 50 height 6
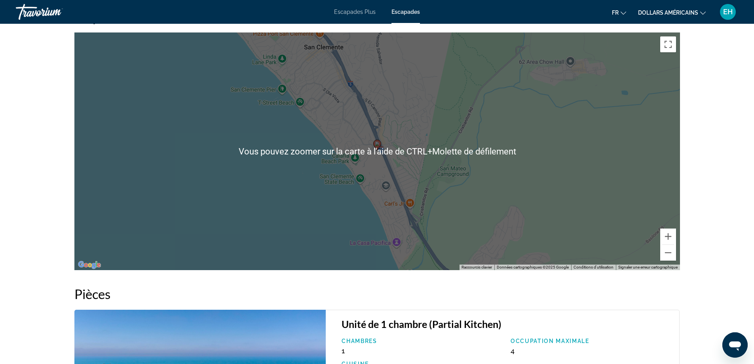
scroll to position [1120, 0]
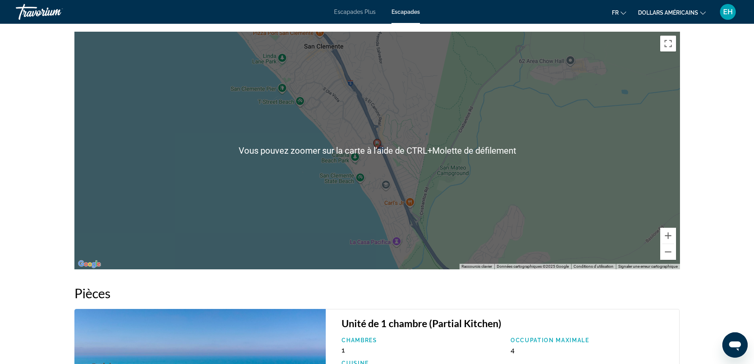
click at [376, 146] on icon "Contenu principal" at bounding box center [376, 144] width 7 height 10
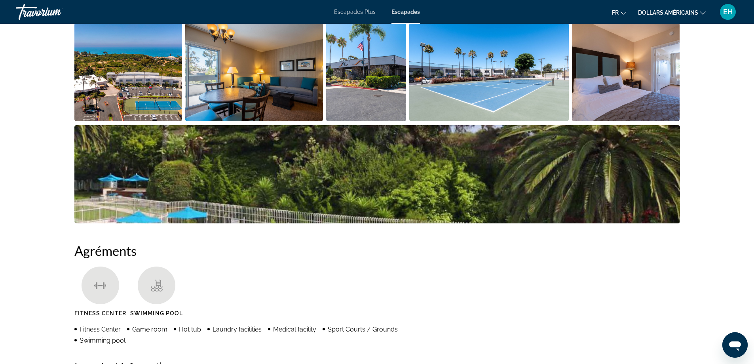
scroll to position [91, 0]
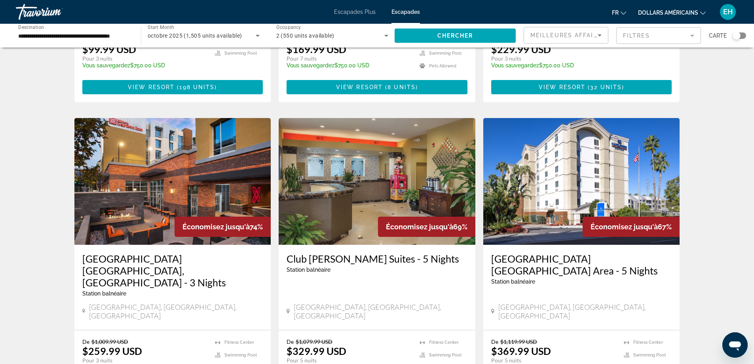
scroll to position [277, 0]
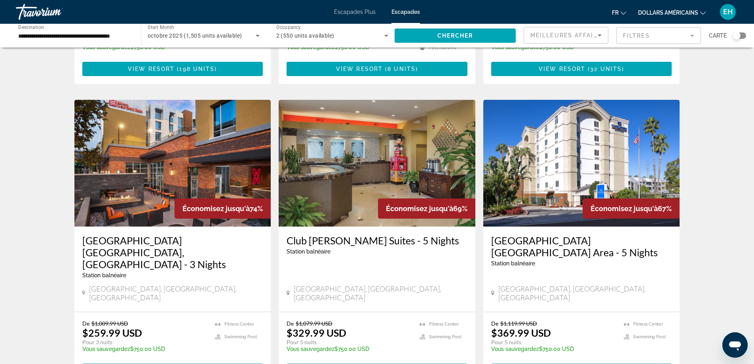
click at [109, 234] on h3 "[GEOGRAPHIC_DATA] [GEOGRAPHIC_DATA], [GEOGRAPHIC_DATA] - 3 Nights" at bounding box center [172, 252] width 181 height 36
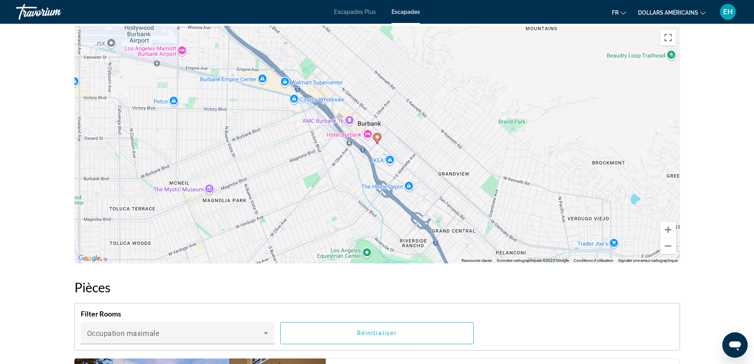
scroll to position [752, 0]
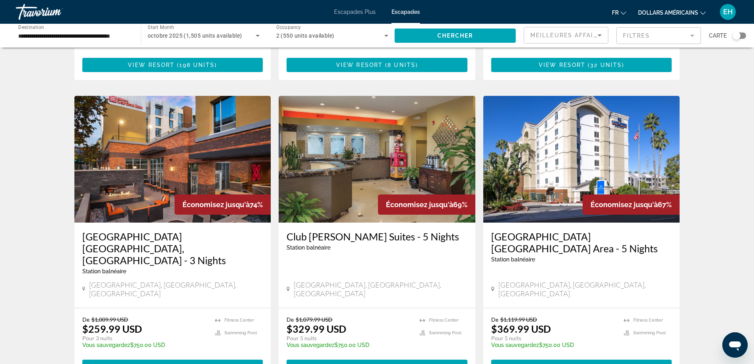
scroll to position [317, 0]
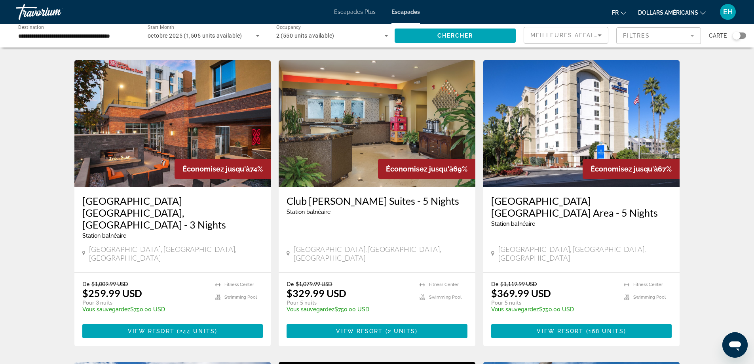
click at [506, 195] on h3 "[GEOGRAPHIC_DATA] [GEOGRAPHIC_DATA] Area - 5 Nights" at bounding box center [581, 207] width 181 height 24
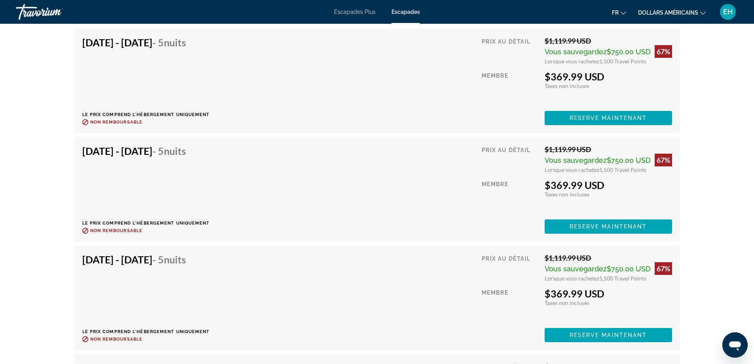
scroll to position [1702, 0]
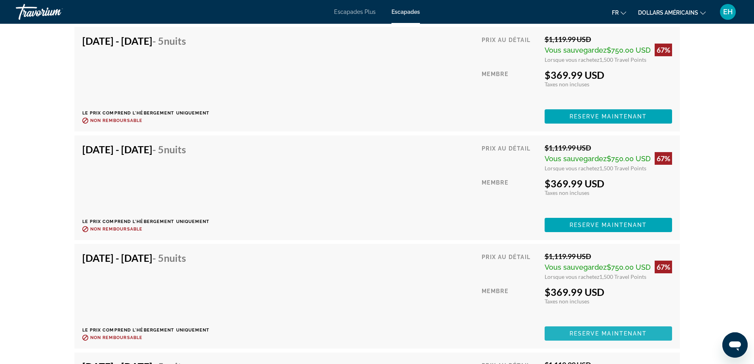
click at [591, 336] on span "Reserve maintenant" at bounding box center [609, 333] width 78 height 6
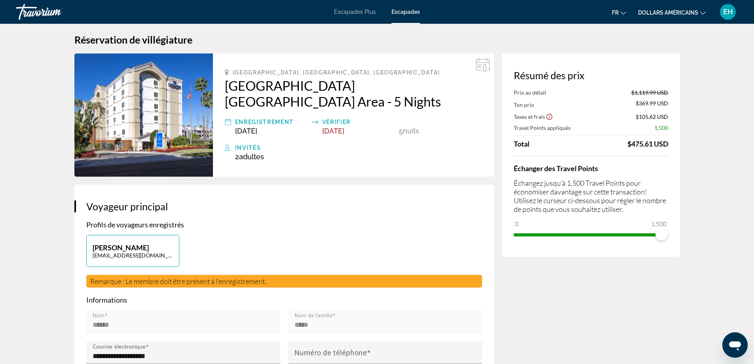
scroll to position [40, 0]
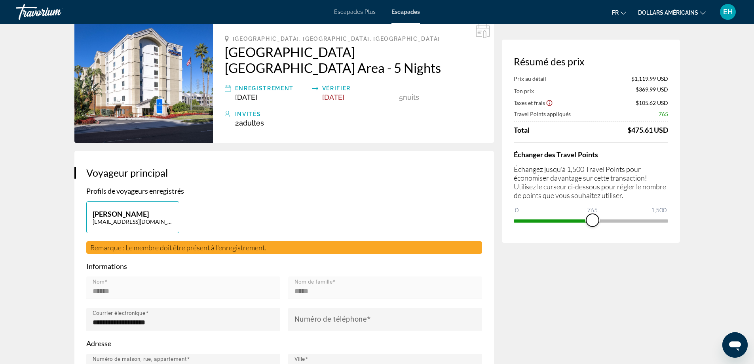
drag, startPoint x: 666, startPoint y: 222, endPoint x: 592, endPoint y: 227, distance: 74.2
click at [592, 227] on div "Résumé des prix Prix au détail $1,119.99 USD Ton prix $369.99 USD Taxes et frai…" at bounding box center [591, 141] width 178 height 203
drag, startPoint x: 595, startPoint y: 220, endPoint x: 669, endPoint y: 219, distance: 74.0
click at [669, 219] on div "Résumé des prix Prix au détail $1,119.99 USD Ton prix $737.49 USD Taxes et frai…" at bounding box center [591, 141] width 178 height 203
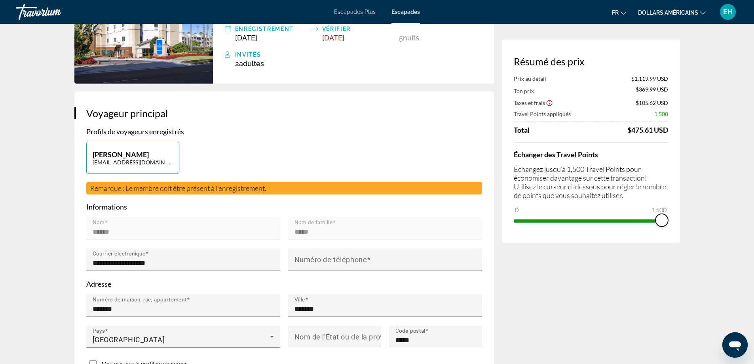
scroll to position [0, 0]
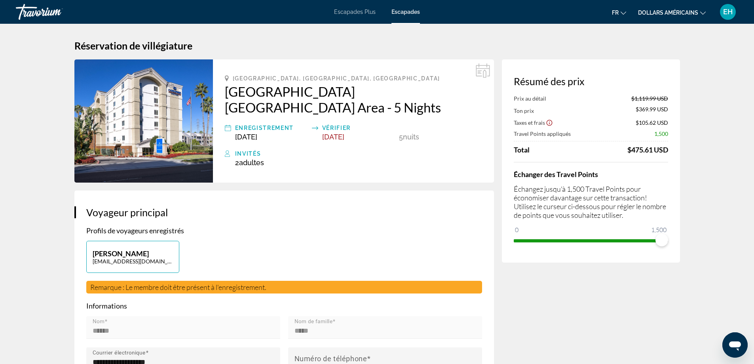
click at [285, 92] on h2 "[GEOGRAPHIC_DATA] [GEOGRAPHIC_DATA] Area - 5 Nights" at bounding box center [353, 100] width 257 height 32
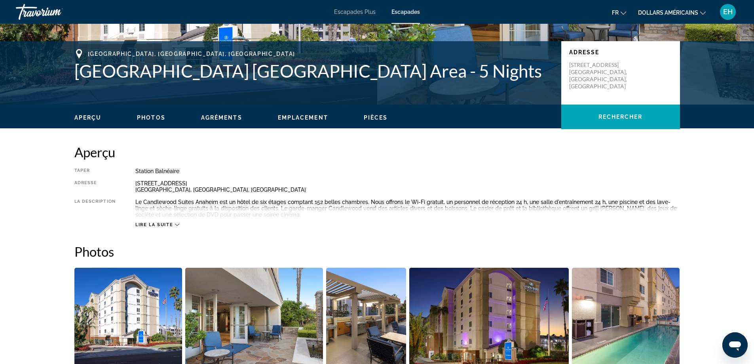
scroll to position [158, 0]
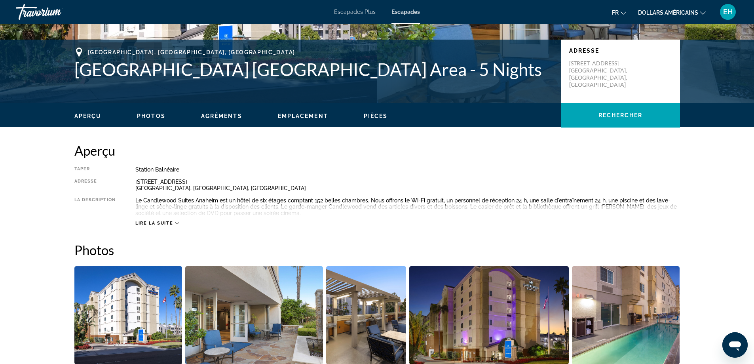
click at [166, 222] on span "Lire la suite" at bounding box center [154, 223] width 38 height 5
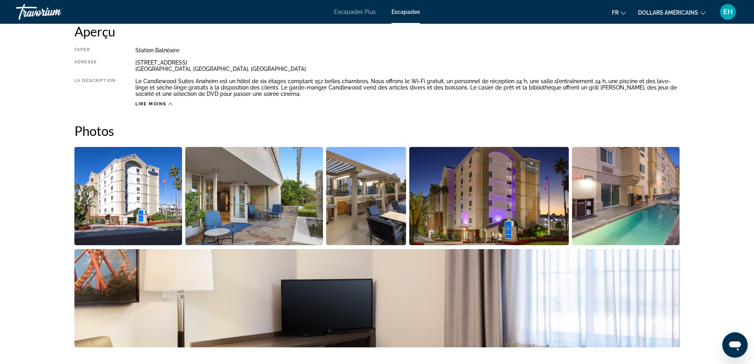
scroll to position [277, 0]
click at [135, 173] on img "Open full-screen image slider" at bounding box center [128, 196] width 108 height 98
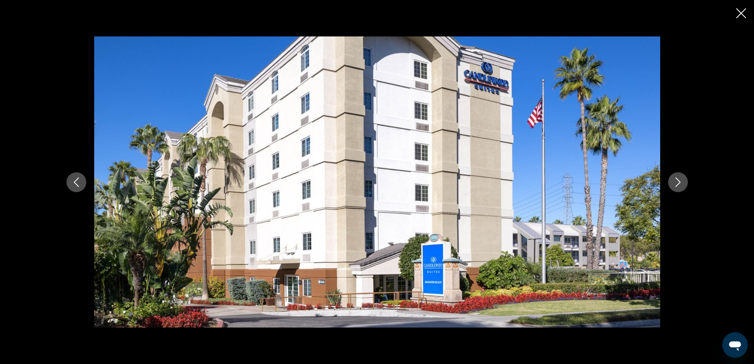
click at [683, 187] on button "Next image" at bounding box center [678, 182] width 20 height 20
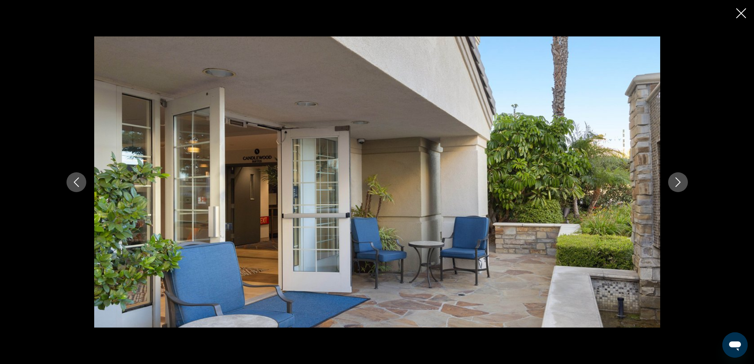
click at [683, 186] on button "Next image" at bounding box center [678, 182] width 20 height 20
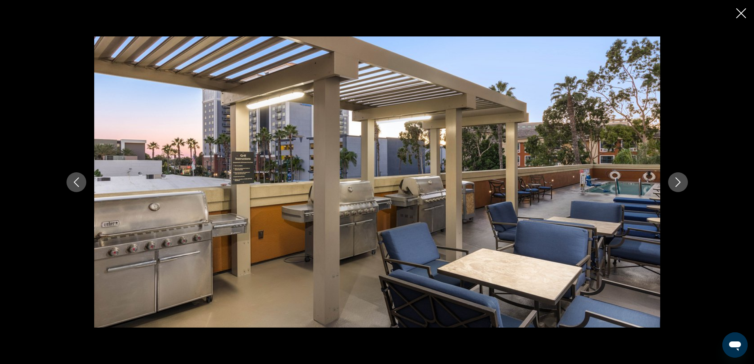
click at [683, 186] on button "Next image" at bounding box center [678, 182] width 20 height 20
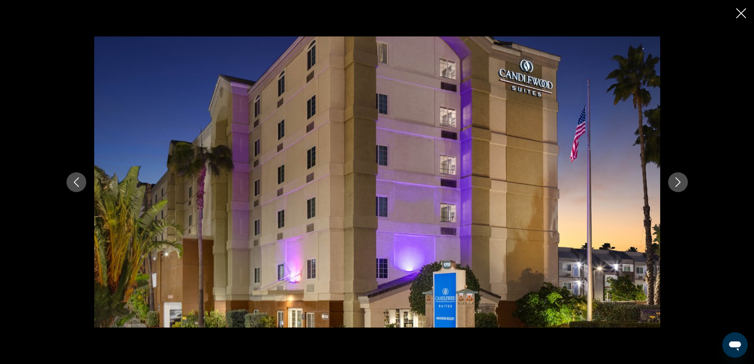
click at [683, 186] on button "Next image" at bounding box center [678, 182] width 20 height 20
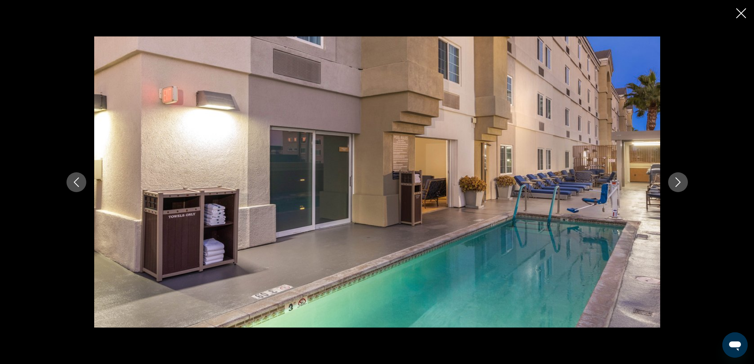
click at [683, 186] on button "Next image" at bounding box center [678, 182] width 20 height 20
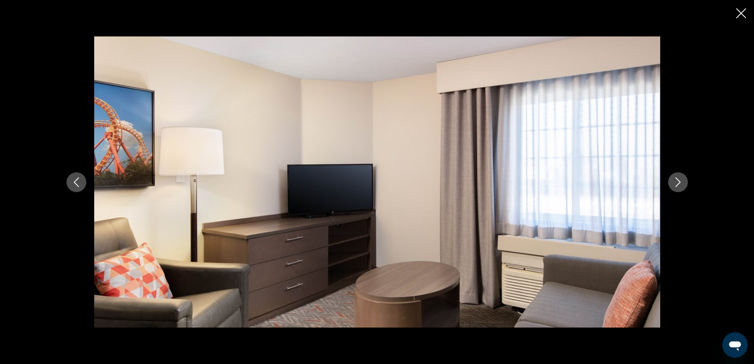
click at [683, 186] on button "Next image" at bounding box center [678, 182] width 20 height 20
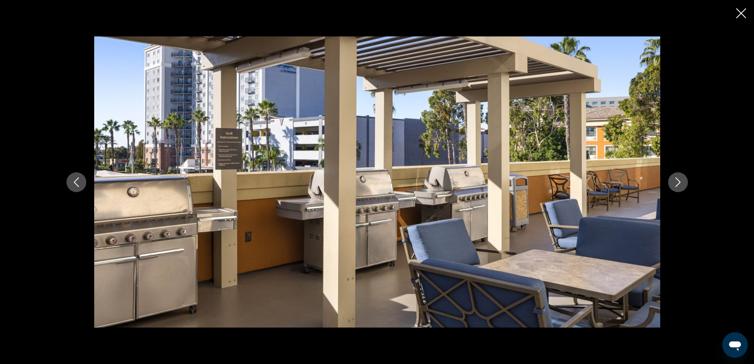
click at [683, 186] on button "Next image" at bounding box center [678, 182] width 20 height 20
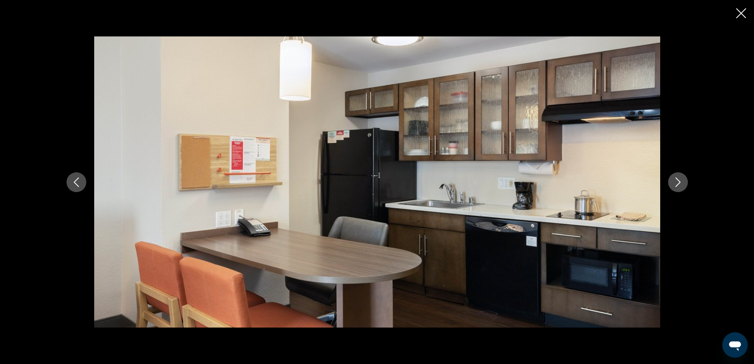
click at [683, 186] on button "Next image" at bounding box center [678, 182] width 20 height 20
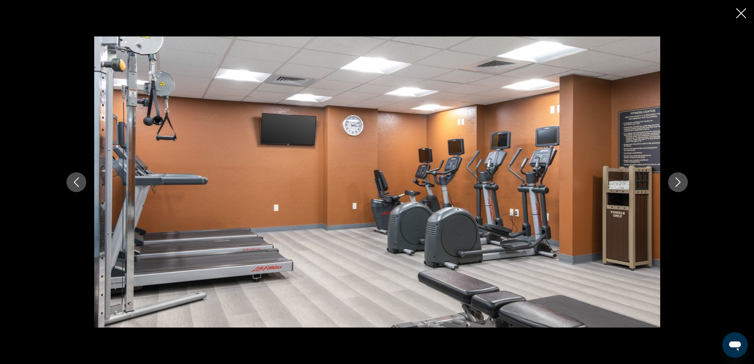
click at [683, 186] on button "Next image" at bounding box center [678, 182] width 20 height 20
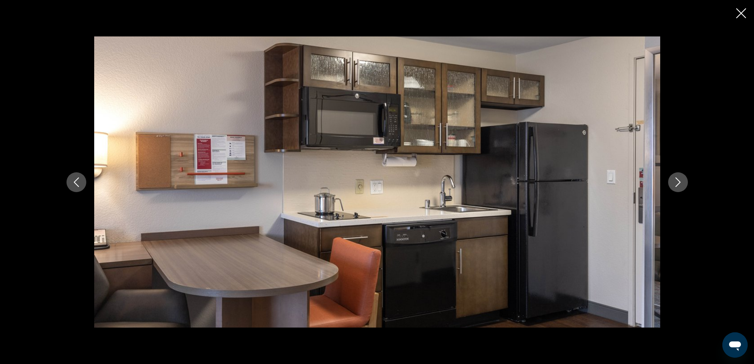
click at [683, 186] on button "Next image" at bounding box center [678, 182] width 20 height 20
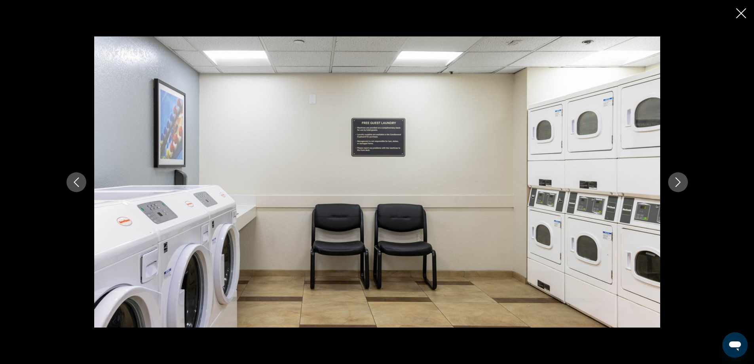
click at [683, 186] on button "Next image" at bounding box center [678, 182] width 20 height 20
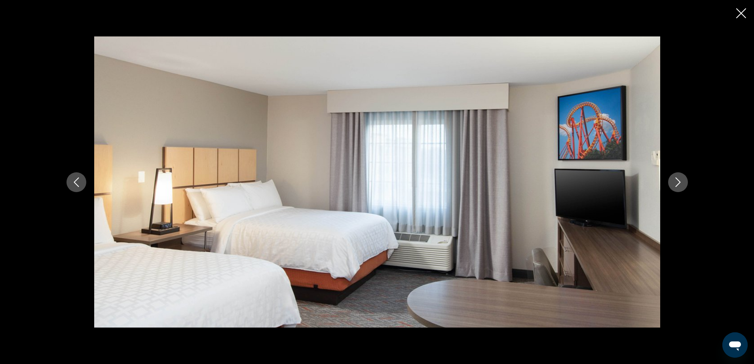
click at [683, 186] on button "Next image" at bounding box center [678, 182] width 20 height 20
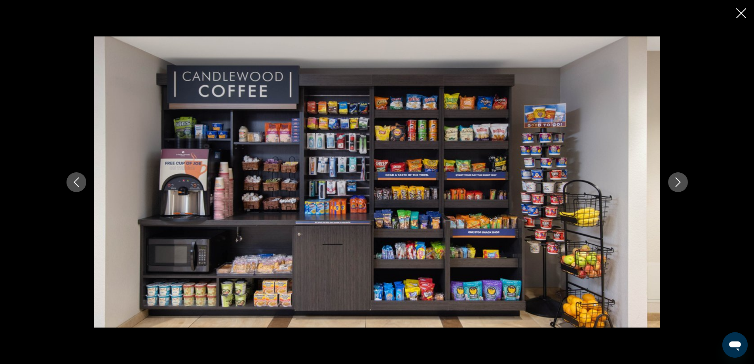
click at [683, 186] on button "Next image" at bounding box center [678, 182] width 20 height 20
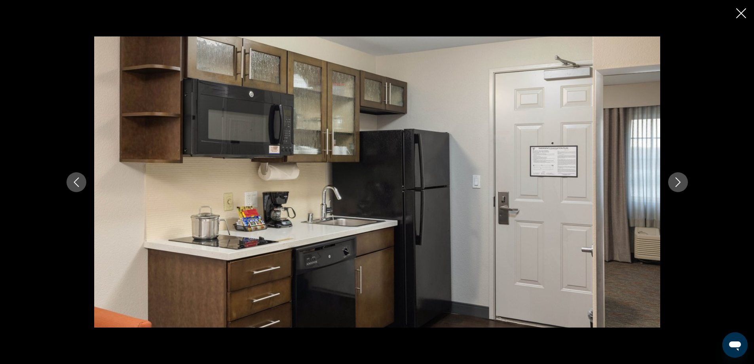
click at [683, 186] on button "Next image" at bounding box center [678, 182] width 20 height 20
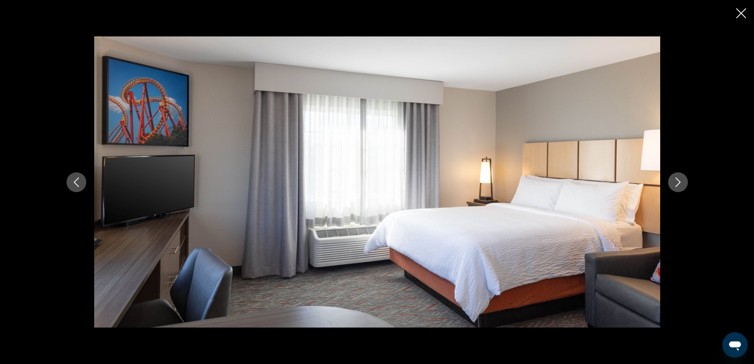
click at [683, 186] on button "Next image" at bounding box center [678, 182] width 20 height 20
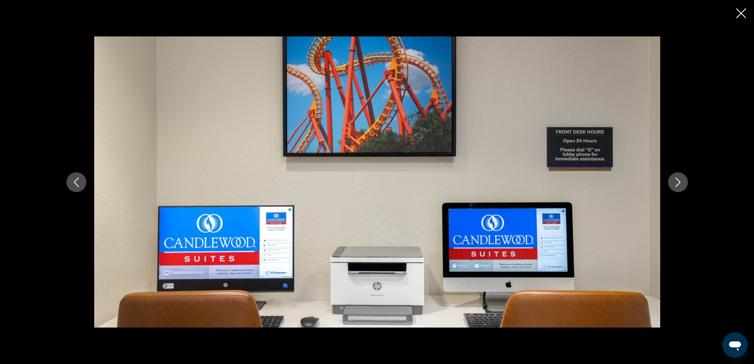
click at [683, 186] on button "Next image" at bounding box center [678, 182] width 20 height 20
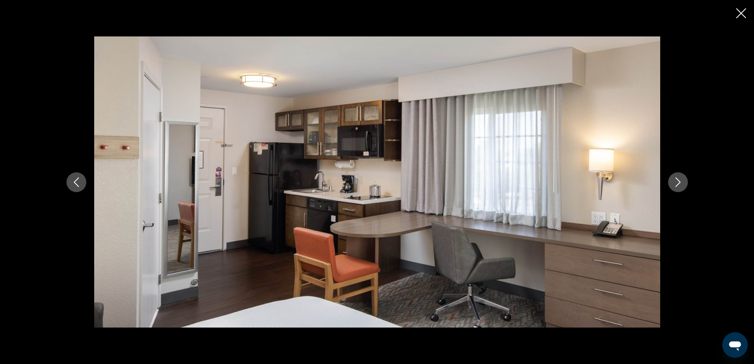
click at [683, 186] on button "Next image" at bounding box center [678, 182] width 20 height 20
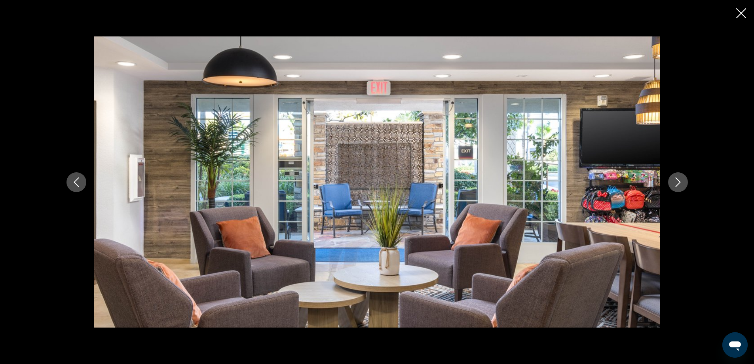
click at [683, 186] on button "Next image" at bounding box center [678, 182] width 20 height 20
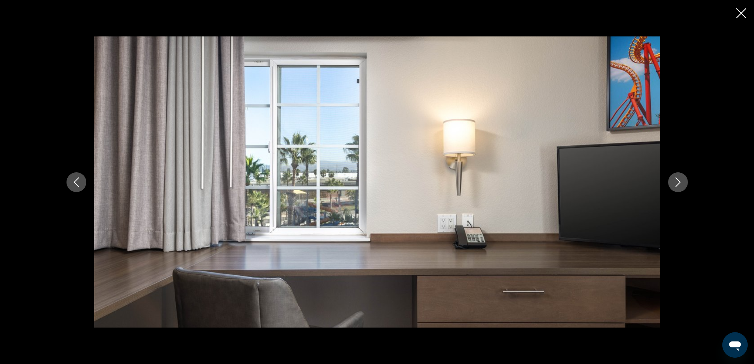
click at [683, 186] on button "Next image" at bounding box center [678, 182] width 20 height 20
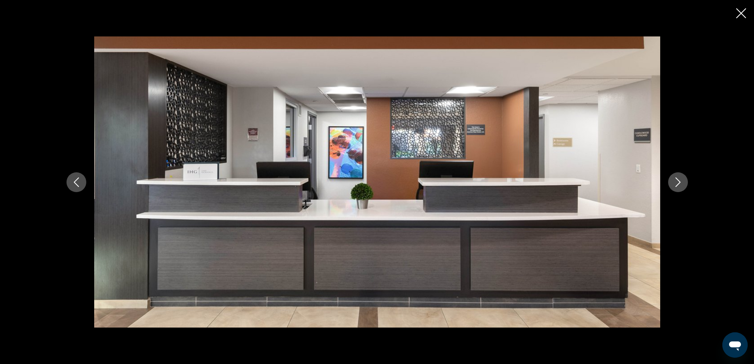
click at [683, 186] on button "Next image" at bounding box center [678, 182] width 20 height 20
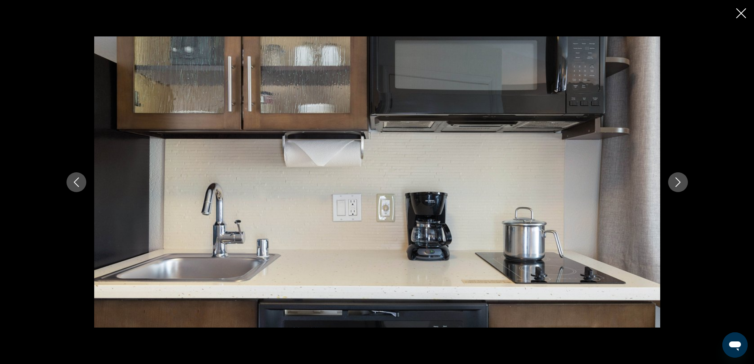
click at [683, 186] on button "Next image" at bounding box center [678, 182] width 20 height 20
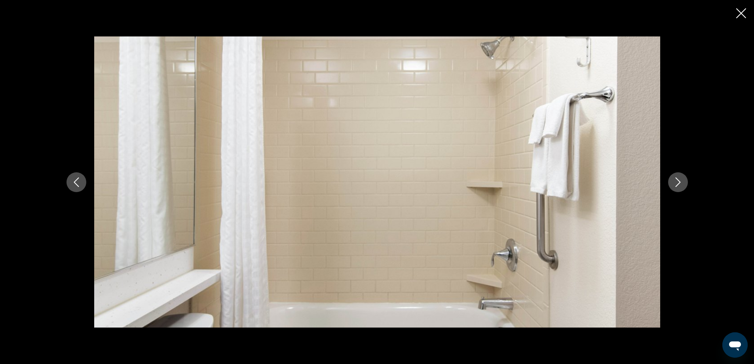
click at [683, 186] on button "Next image" at bounding box center [678, 182] width 20 height 20
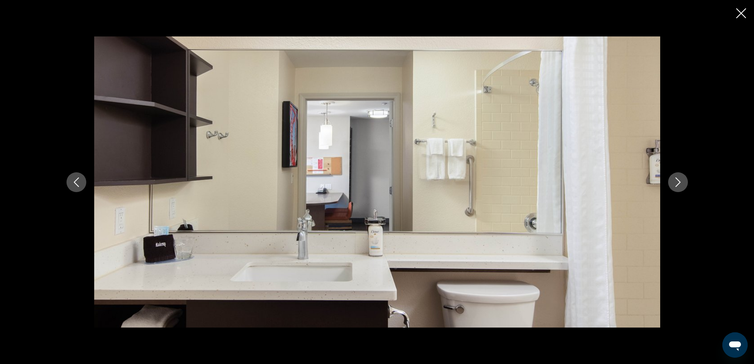
click at [683, 186] on button "Next image" at bounding box center [678, 182] width 20 height 20
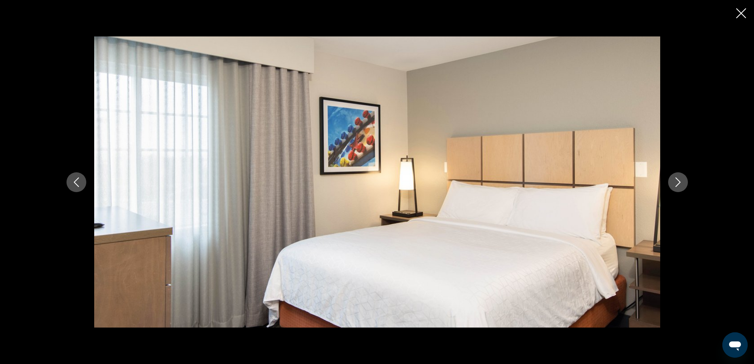
click at [684, 186] on button "Next image" at bounding box center [678, 182] width 20 height 20
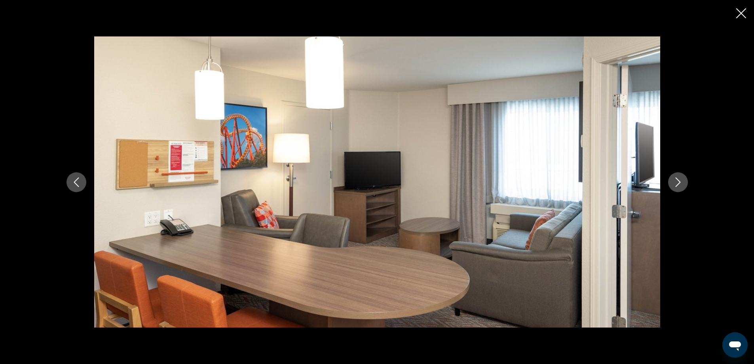
click at [684, 186] on button "Next image" at bounding box center [678, 182] width 20 height 20
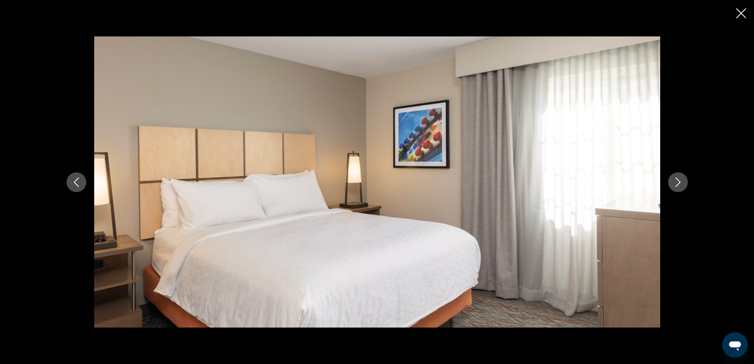
click at [684, 186] on button "Next image" at bounding box center [678, 182] width 20 height 20
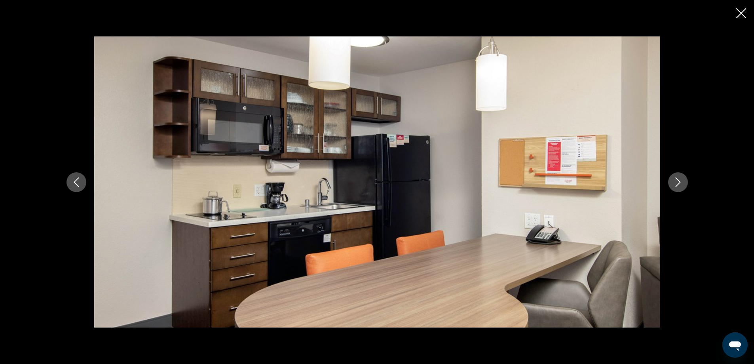
click at [685, 186] on button "Next image" at bounding box center [678, 182] width 20 height 20
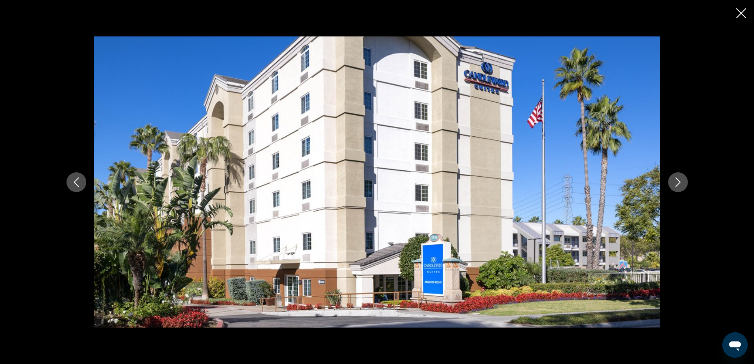
click at [741, 14] on icon "Close slideshow" at bounding box center [741, 13] width 10 height 10
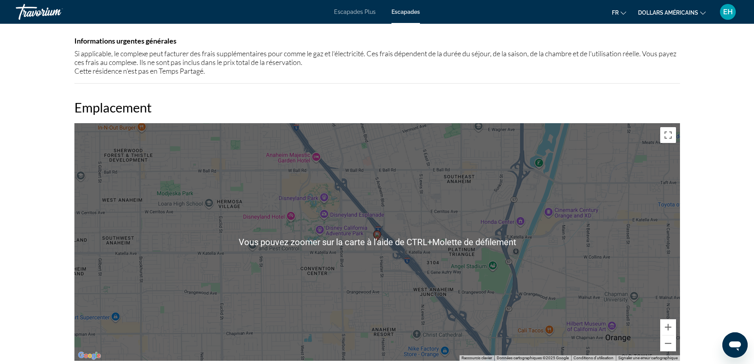
scroll to position [752, 0]
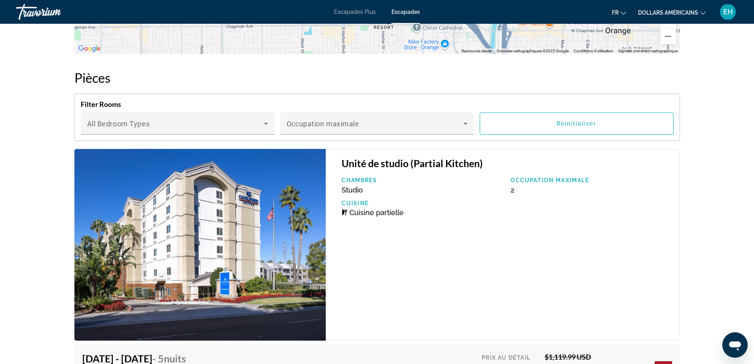
scroll to position [990, 0]
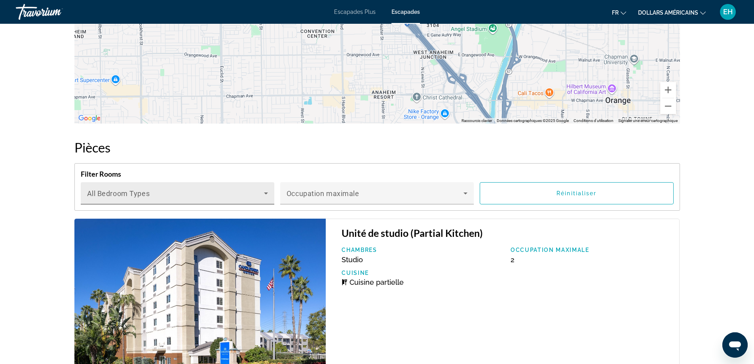
click at [265, 194] on icon "Contenu principal" at bounding box center [266, 193] width 10 height 10
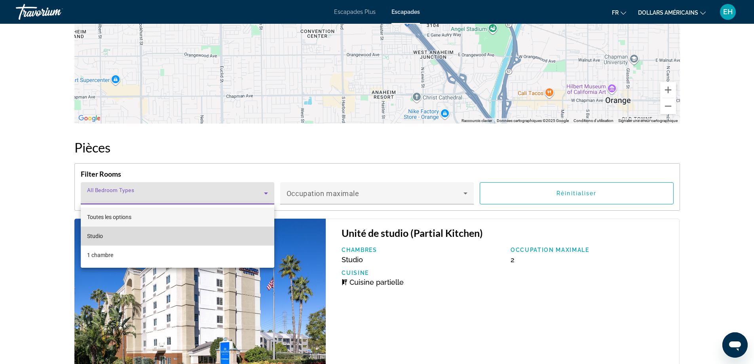
click at [118, 237] on mat-option "Studio" at bounding box center [178, 235] width 194 height 19
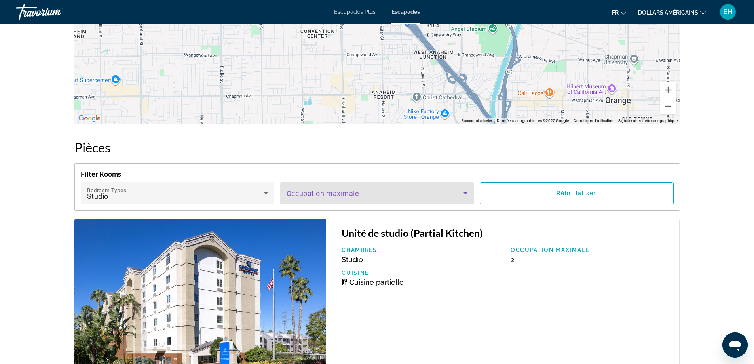
click at [470, 195] on icon "Contenu principal" at bounding box center [466, 193] width 10 height 10
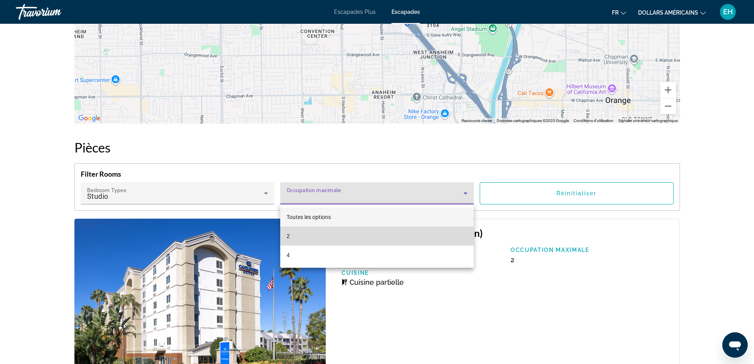
click at [333, 232] on mat-option "2" at bounding box center [377, 235] width 194 height 19
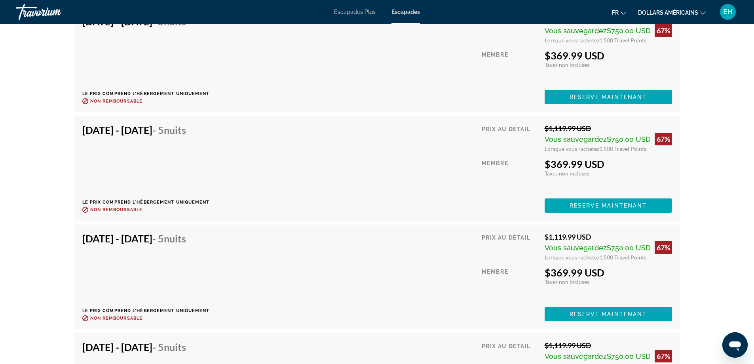
scroll to position [1830, 0]
click at [588, 203] on span "Reserve maintenant" at bounding box center [609, 206] width 78 height 6
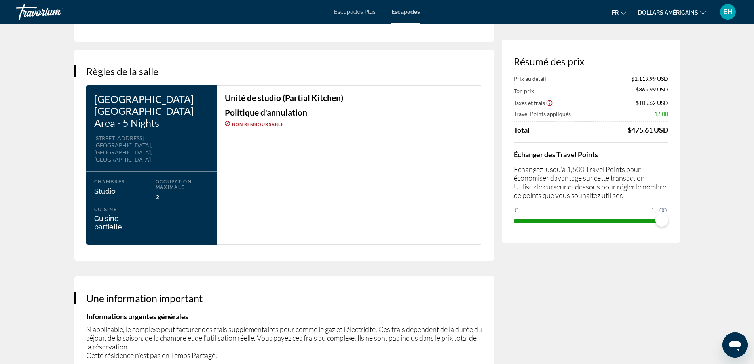
scroll to position [950, 0]
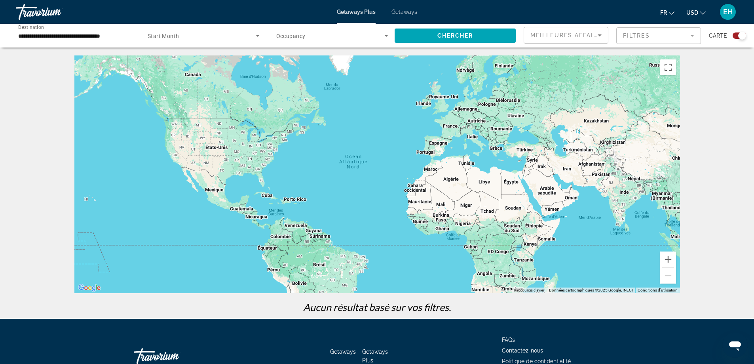
click at [399, 11] on span "Getaways" at bounding box center [405, 12] width 26 height 6
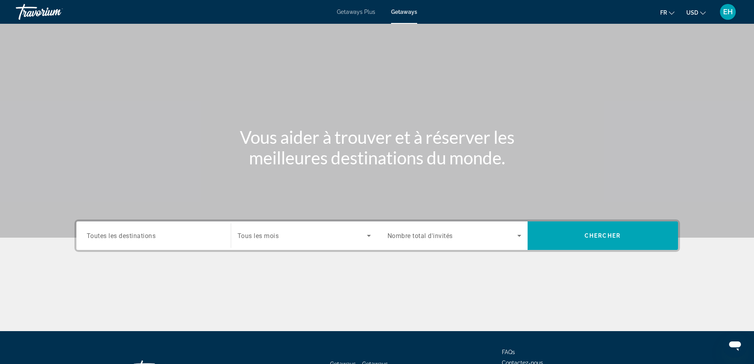
click at [165, 234] on input "Destination Toutes les destinations" at bounding box center [154, 236] width 134 height 10
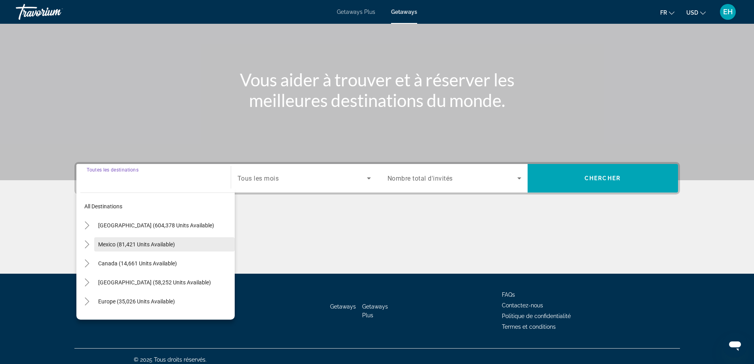
scroll to position [64, 0]
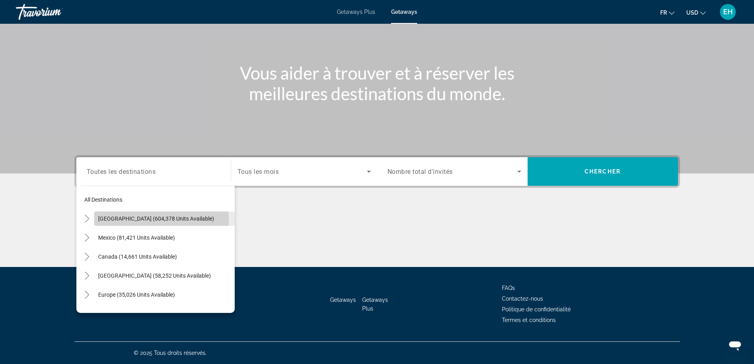
click at [130, 219] on span "[GEOGRAPHIC_DATA] (604,378 units available)" at bounding box center [156, 218] width 116 height 6
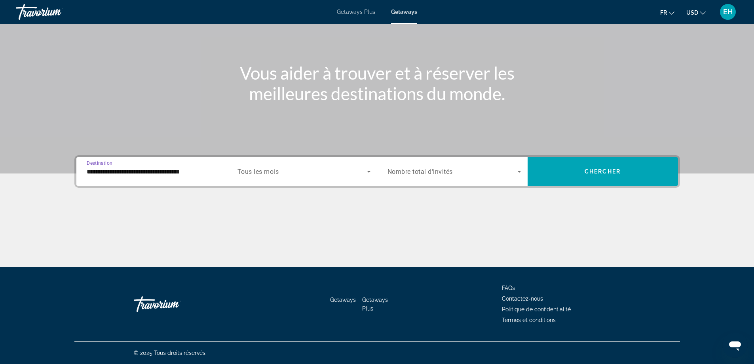
click at [141, 177] on div "**********" at bounding box center [154, 171] width 134 height 23
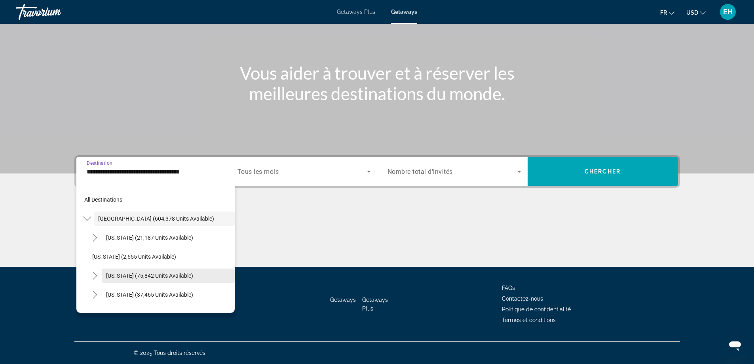
click at [141, 277] on span "[US_STATE] (75,842 units available)" at bounding box center [149, 275] width 87 height 6
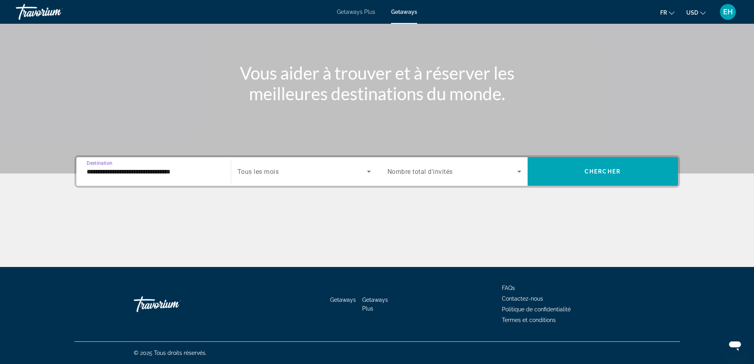
click at [157, 171] on input "**********" at bounding box center [154, 172] width 134 height 10
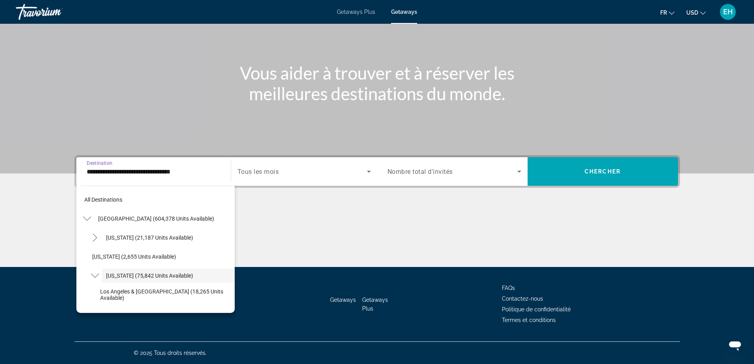
scroll to position [28, 0]
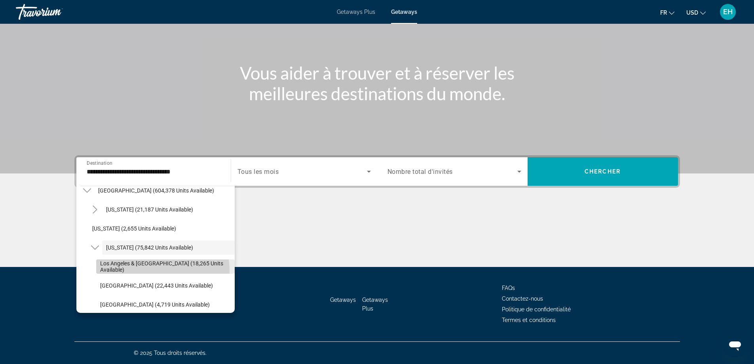
click at [148, 271] on span "Search widget" at bounding box center [165, 266] width 139 height 19
type input "**********"
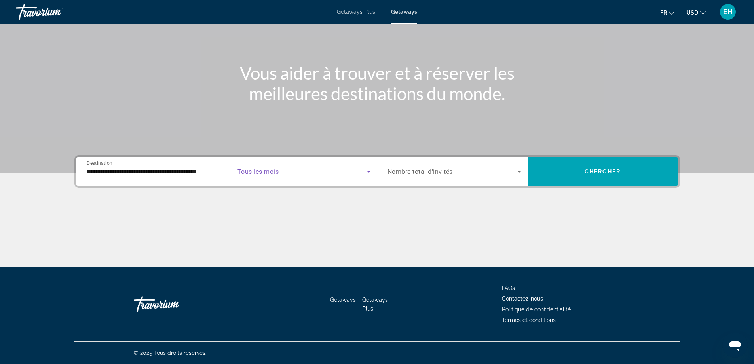
click at [305, 172] on span "Search widget" at bounding box center [302, 172] width 129 height 10
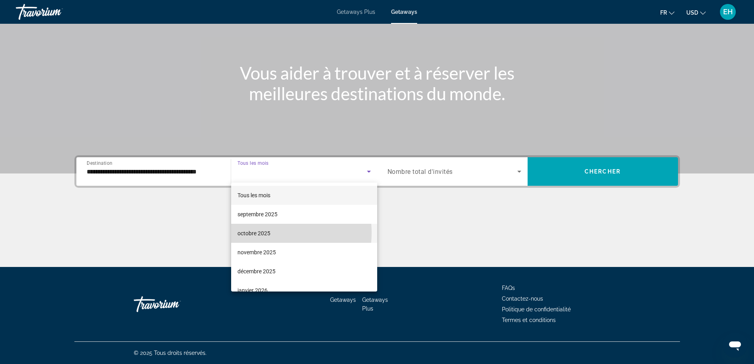
click at [272, 232] on mat-option "octobre 2025" at bounding box center [304, 233] width 146 height 19
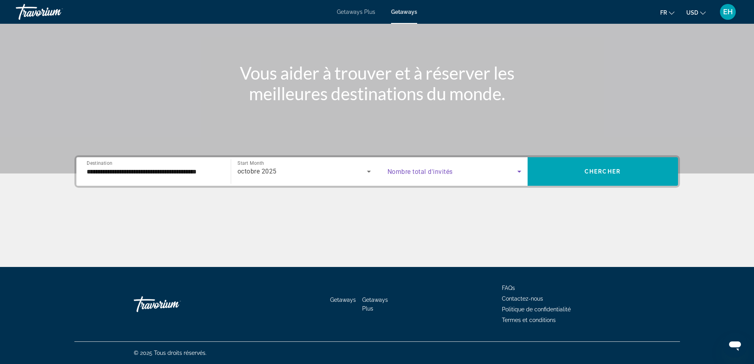
click at [480, 175] on span "Search widget" at bounding box center [453, 172] width 130 height 10
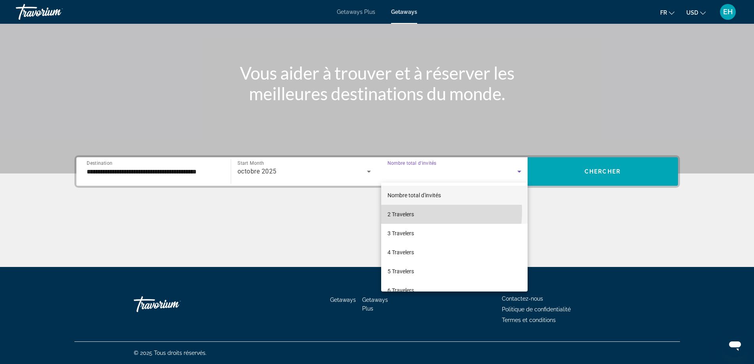
click at [411, 211] on span "2 Travelers" at bounding box center [401, 214] width 27 height 10
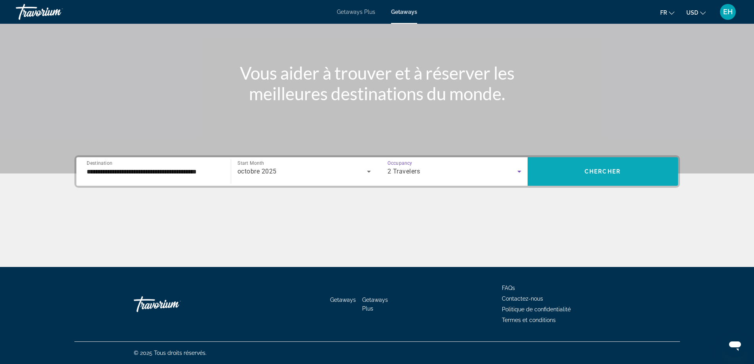
click at [602, 173] on span "Chercher" at bounding box center [603, 171] width 36 height 6
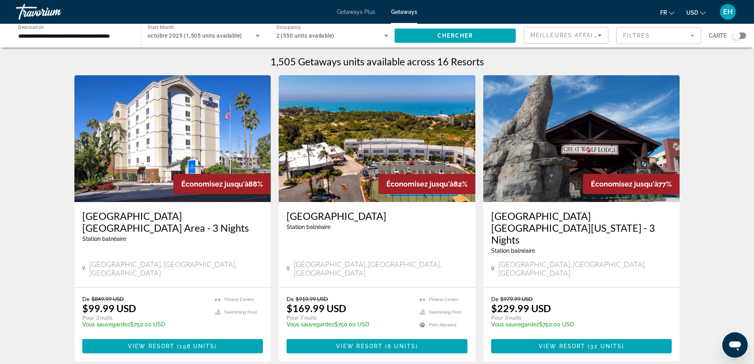
click at [102, 32] on input "**********" at bounding box center [74, 36] width 112 height 10
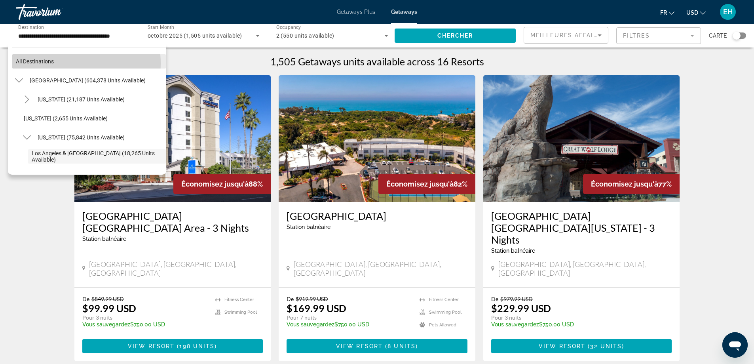
click at [51, 63] on span "All destinations" at bounding box center [35, 61] width 38 height 6
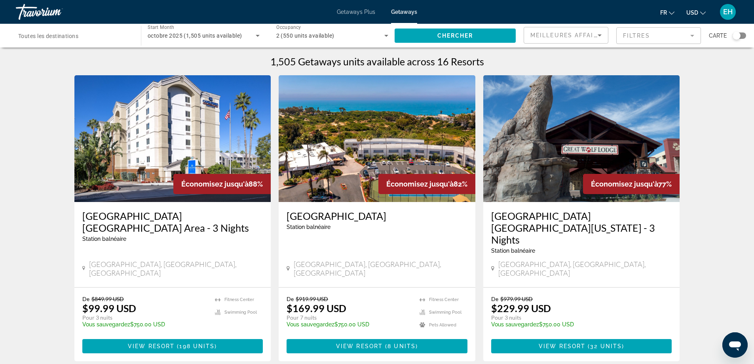
click at [66, 36] on span "Toutes les destinations" at bounding box center [48, 36] width 60 height 6
click at [66, 36] on input "Destination Toutes les destinations" at bounding box center [74, 36] width 112 height 10
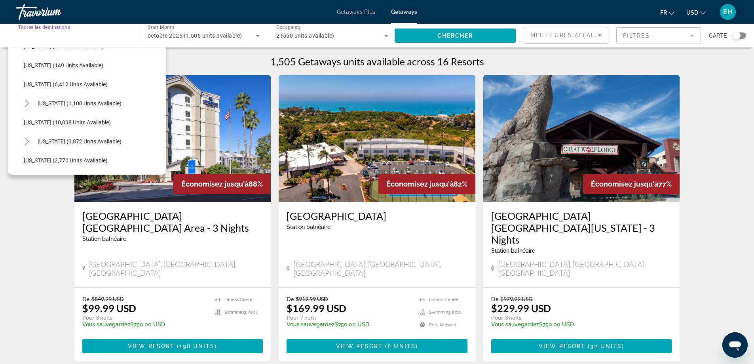
scroll to position [396, 0]
